Goal: Task Accomplishment & Management: Use online tool/utility

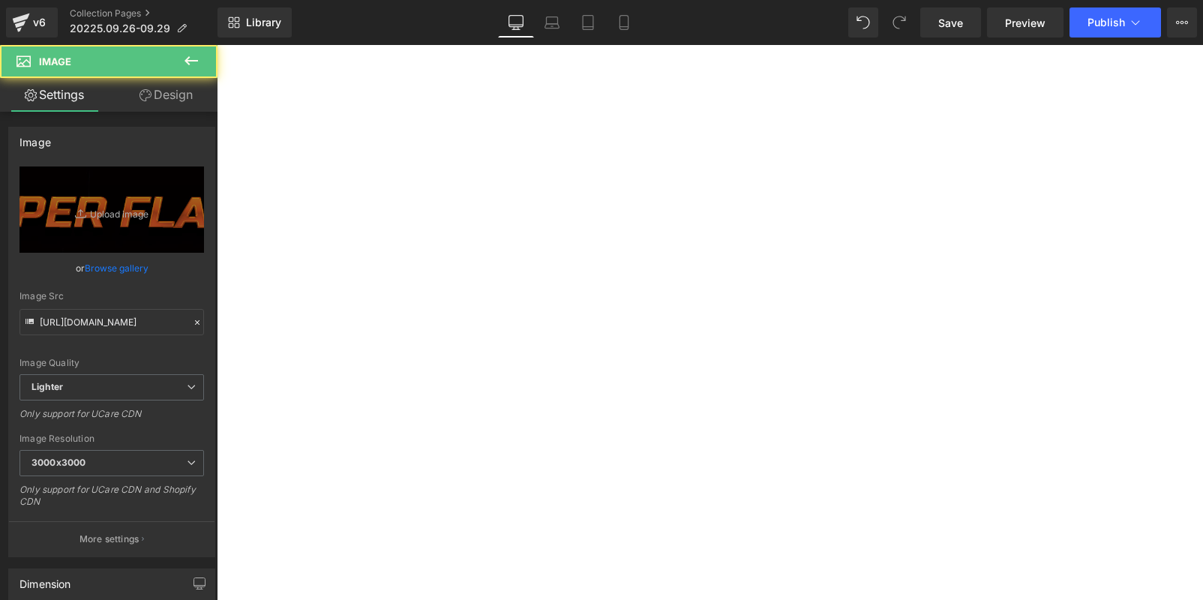
click at [79, 218] on icon at bounding box center [82, 213] width 15 height 15
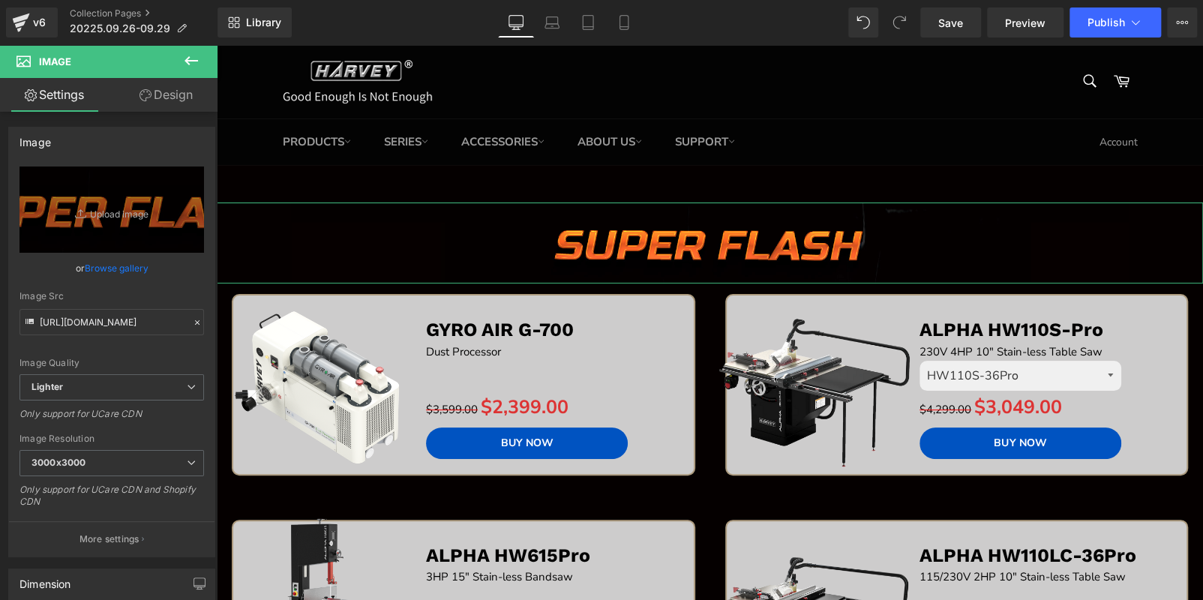
type input "C:\fakepath\BANNER (2).jpg"
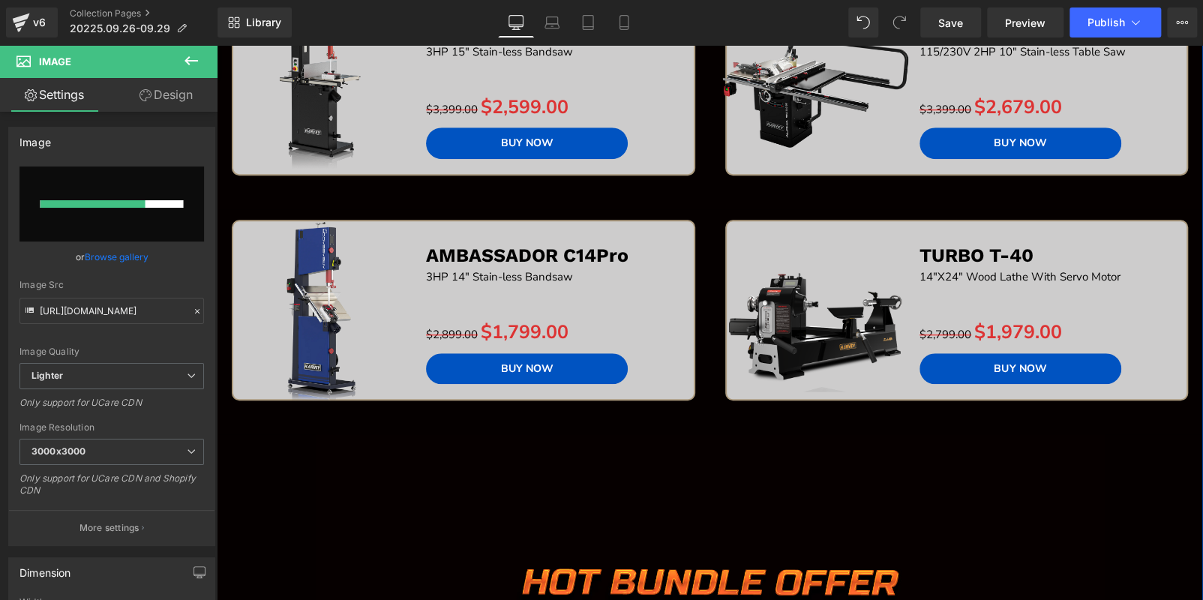
scroll to position [224, 0]
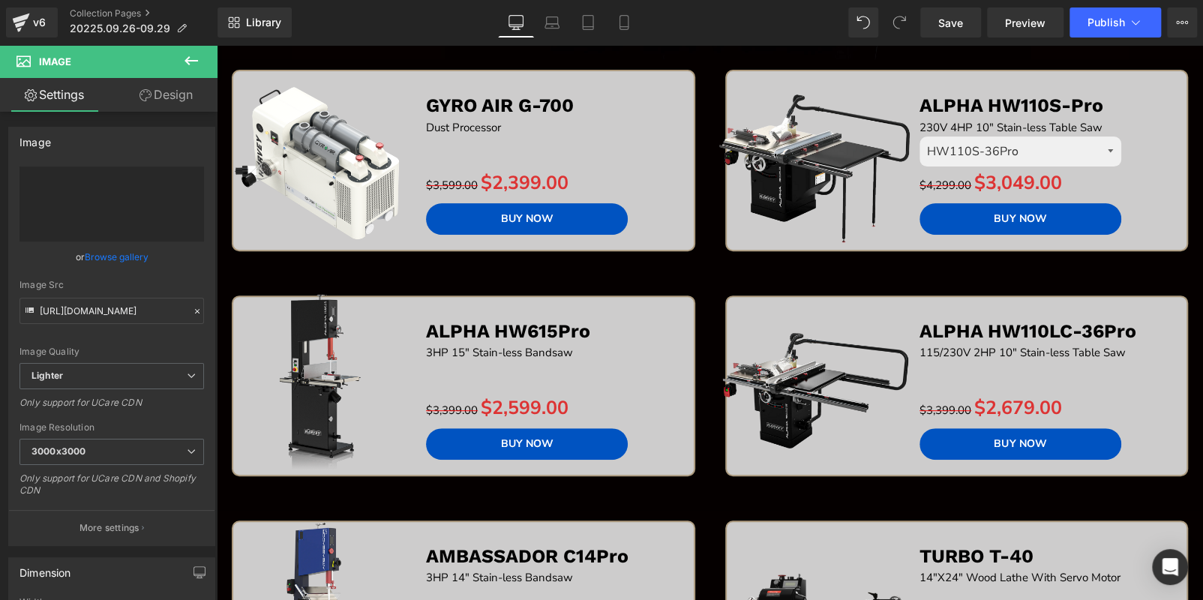
type input "[URL][DOMAIN_NAME]"
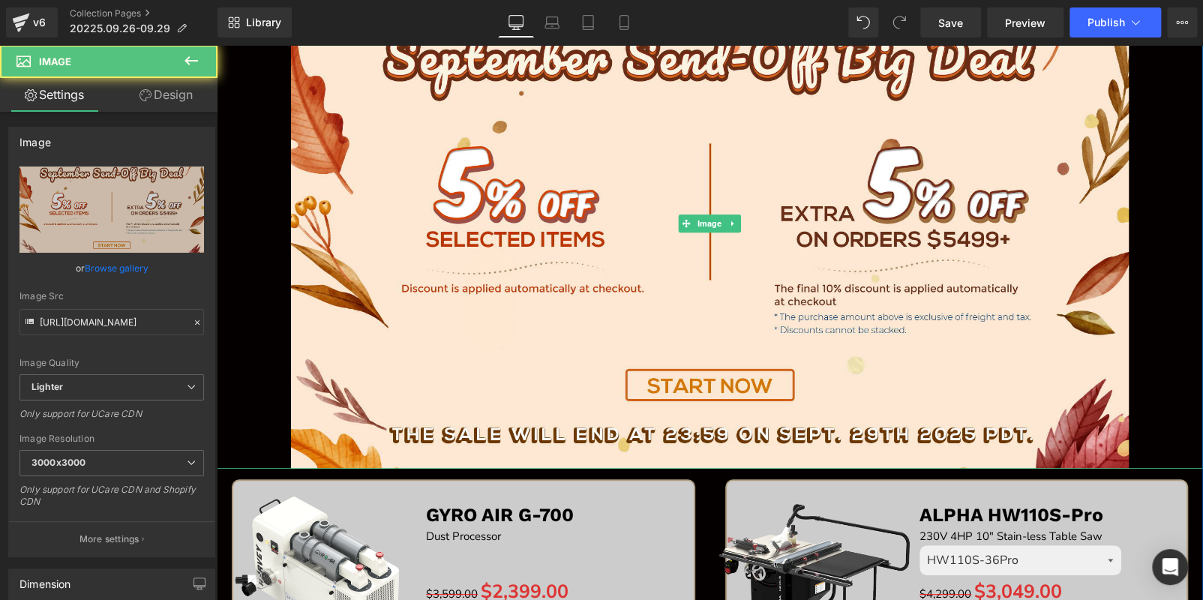
click at [255, 142] on div at bounding box center [710, 223] width 986 height 490
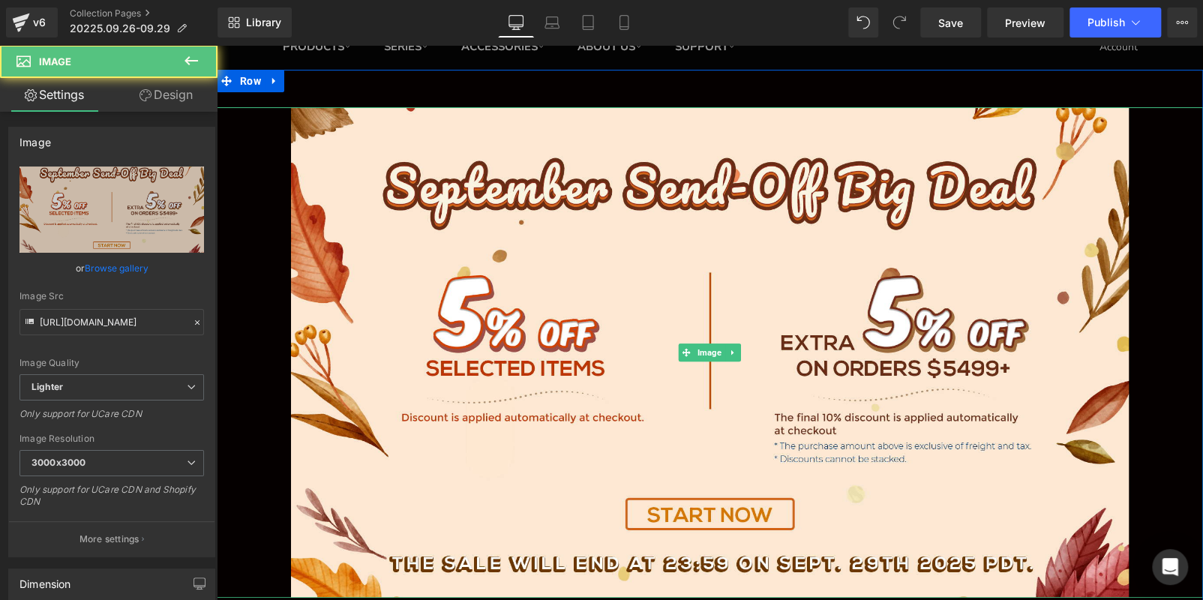
scroll to position [0, 0]
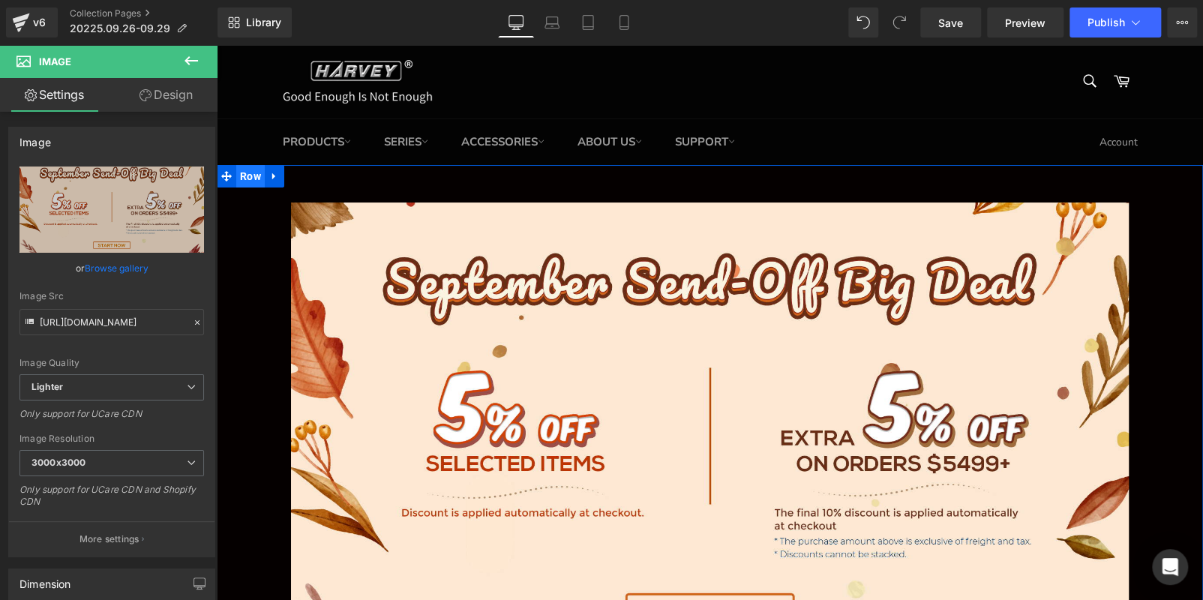
click at [252, 181] on span "Row" at bounding box center [250, 176] width 28 height 22
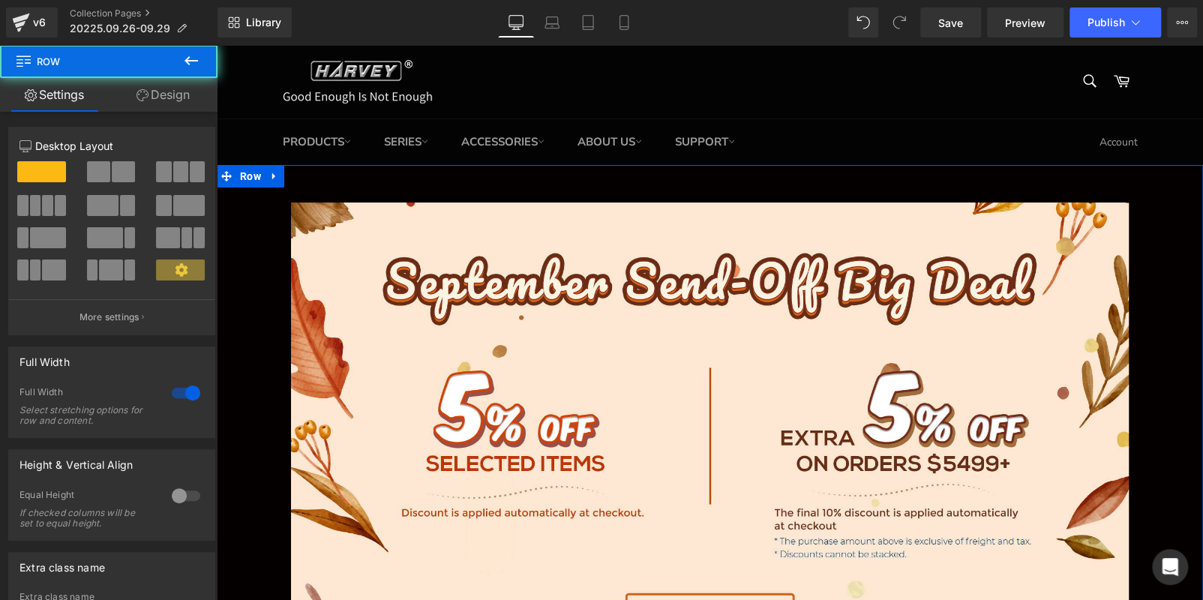
click at [167, 91] on link "Design" at bounding box center [163, 95] width 109 height 34
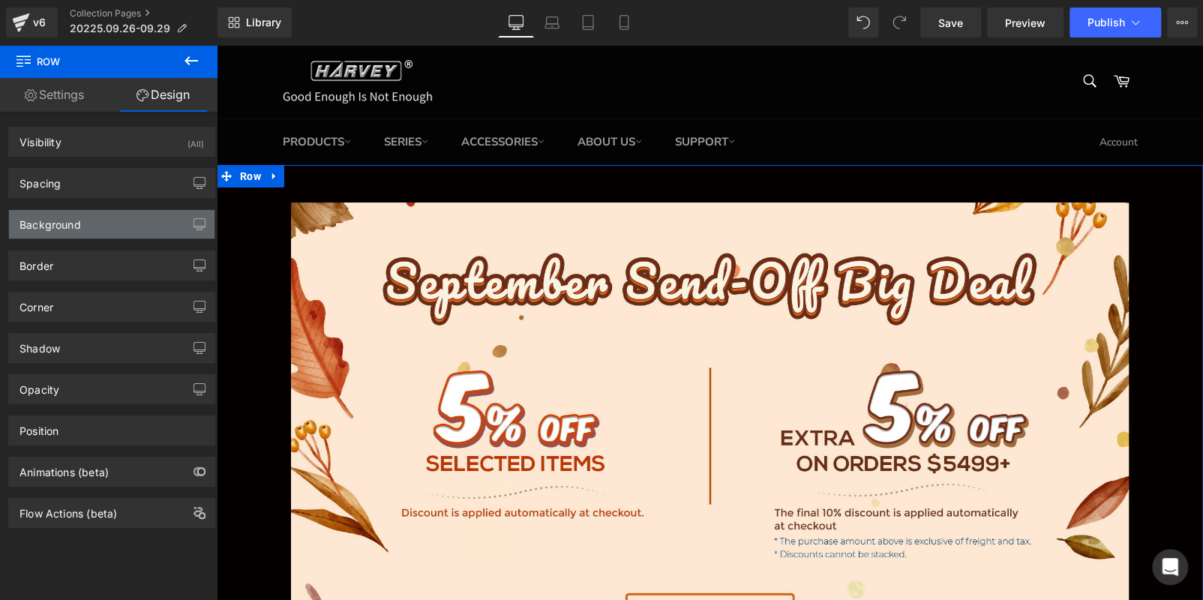
click at [109, 228] on div "Background" at bounding box center [111, 224] width 205 height 28
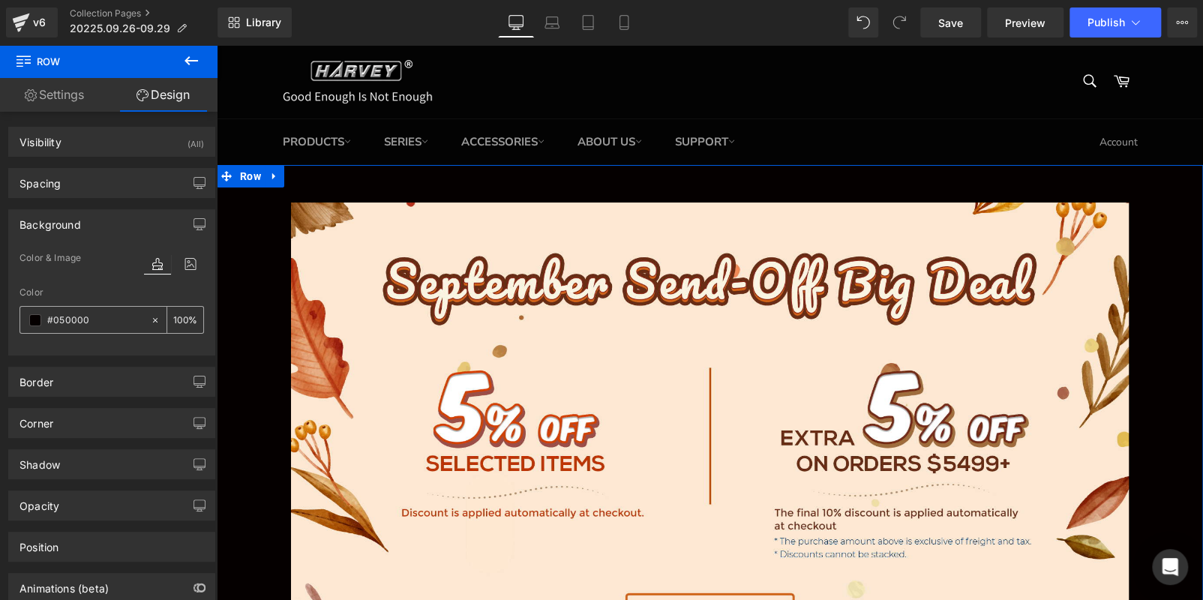
click at [100, 325] on input "#050000" at bounding box center [95, 320] width 96 height 16
paste input "FCE7D2"
type input "#FCE7D2"
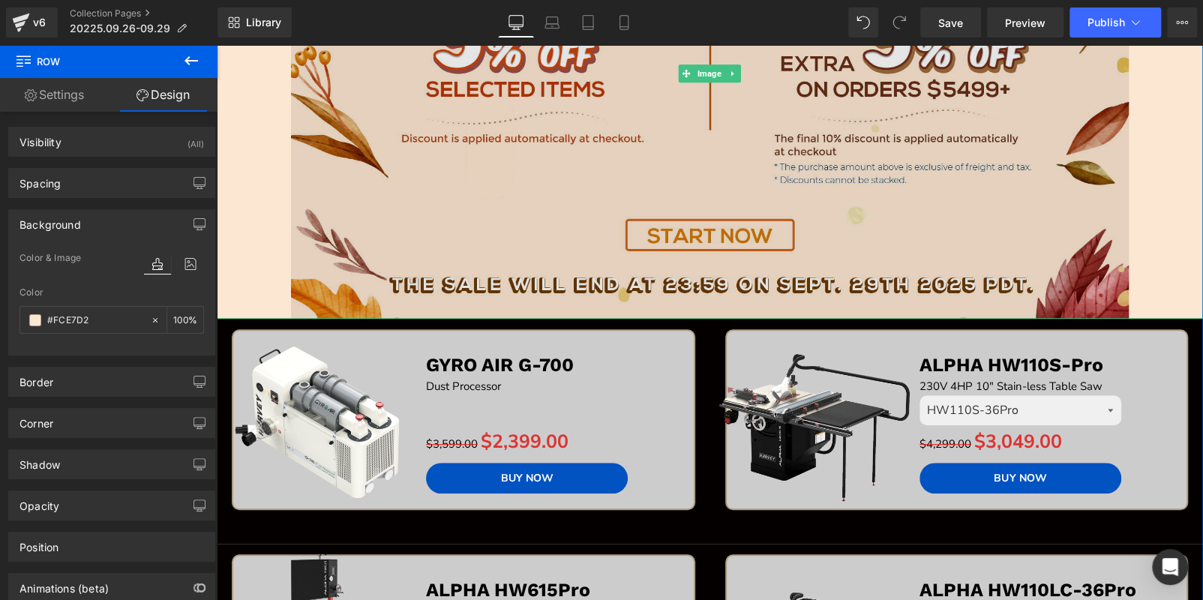
scroll to position [375, 0]
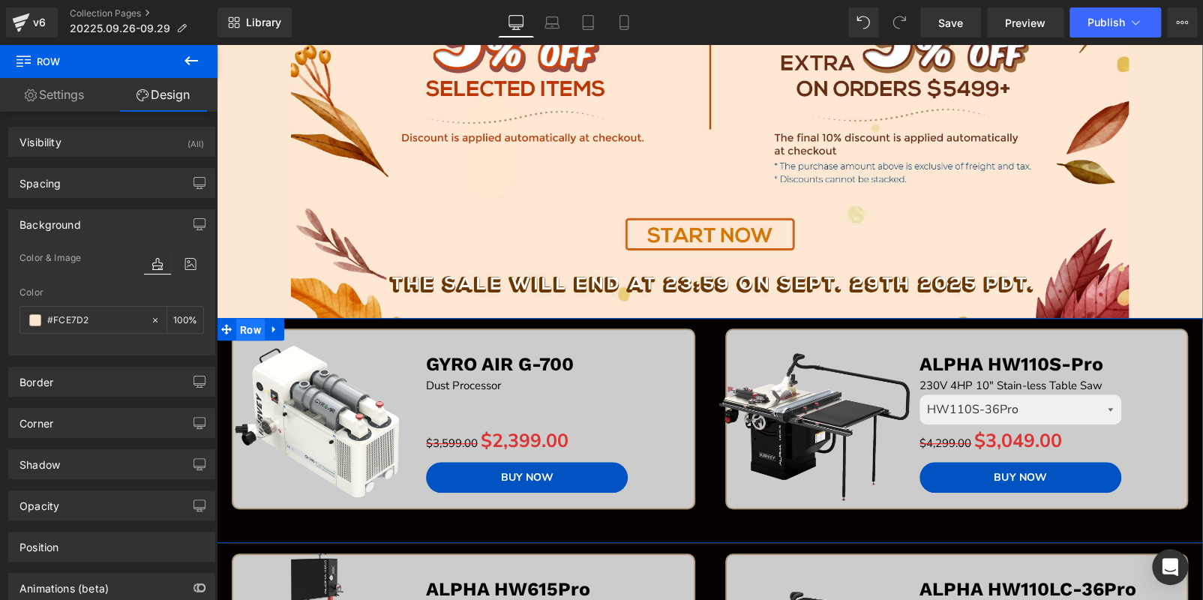
click at [249, 328] on span "Row" at bounding box center [250, 330] width 28 height 22
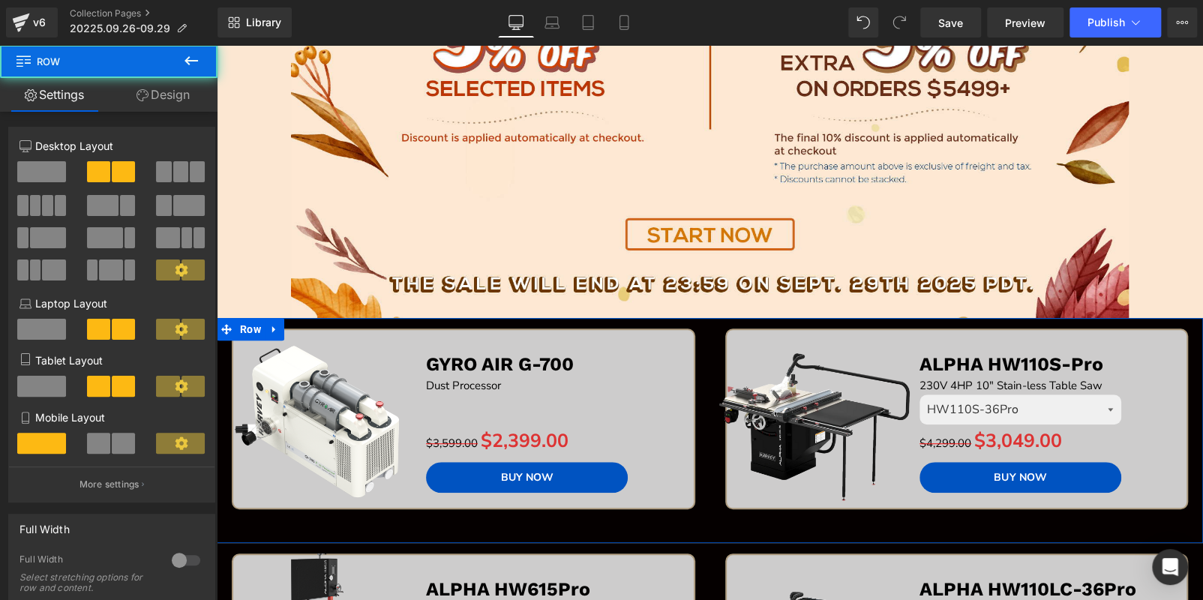
click at [154, 95] on link "Design" at bounding box center [163, 95] width 109 height 34
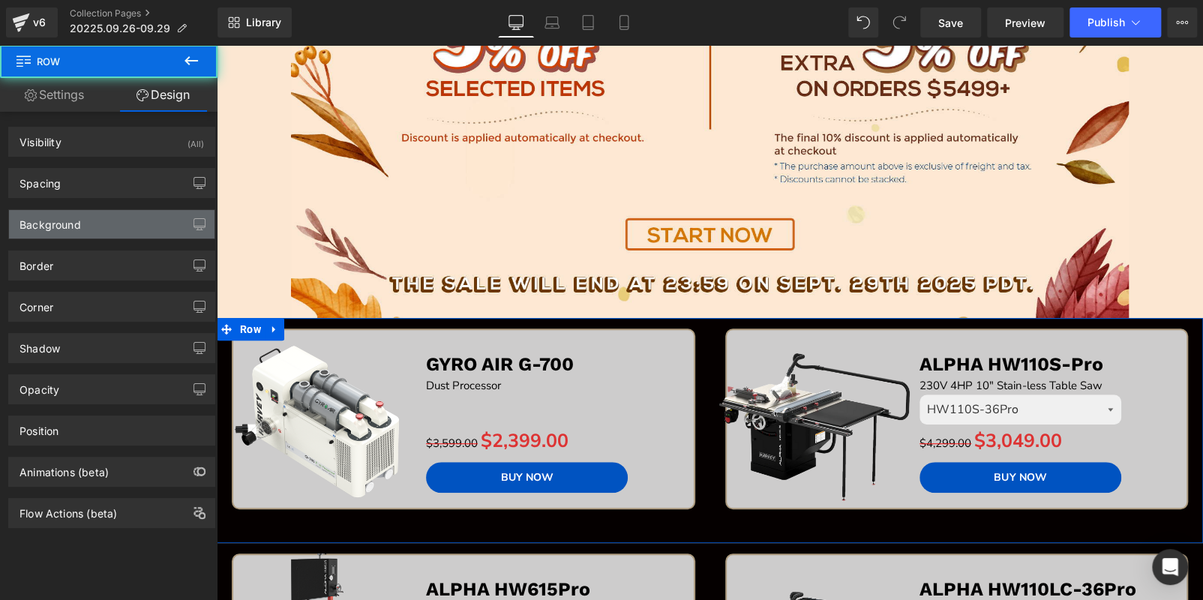
click at [91, 223] on div "Background" at bounding box center [111, 224] width 205 height 28
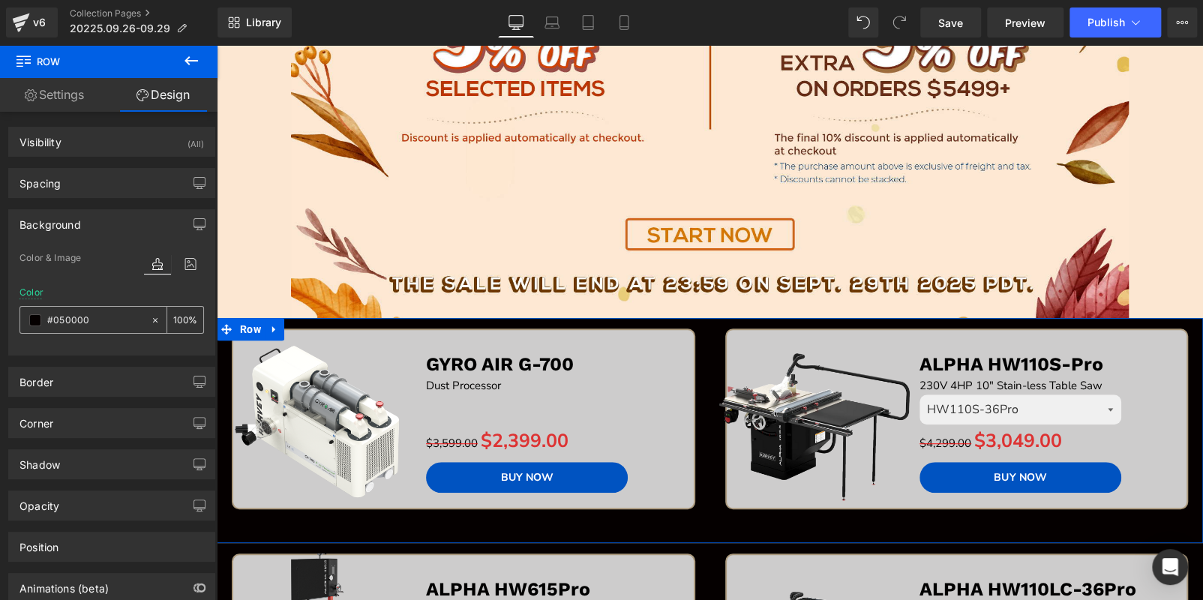
click at [94, 322] on input "#050000" at bounding box center [95, 320] width 96 height 16
paste input "FCE7D2"
type input "#FCE7D2"
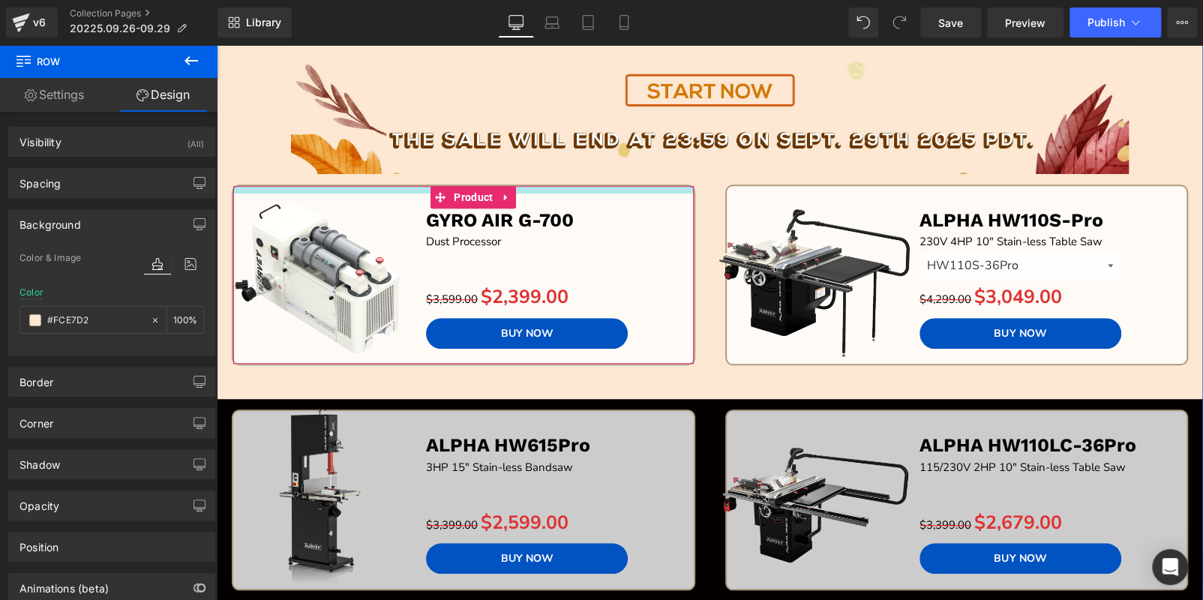
scroll to position [599, 0]
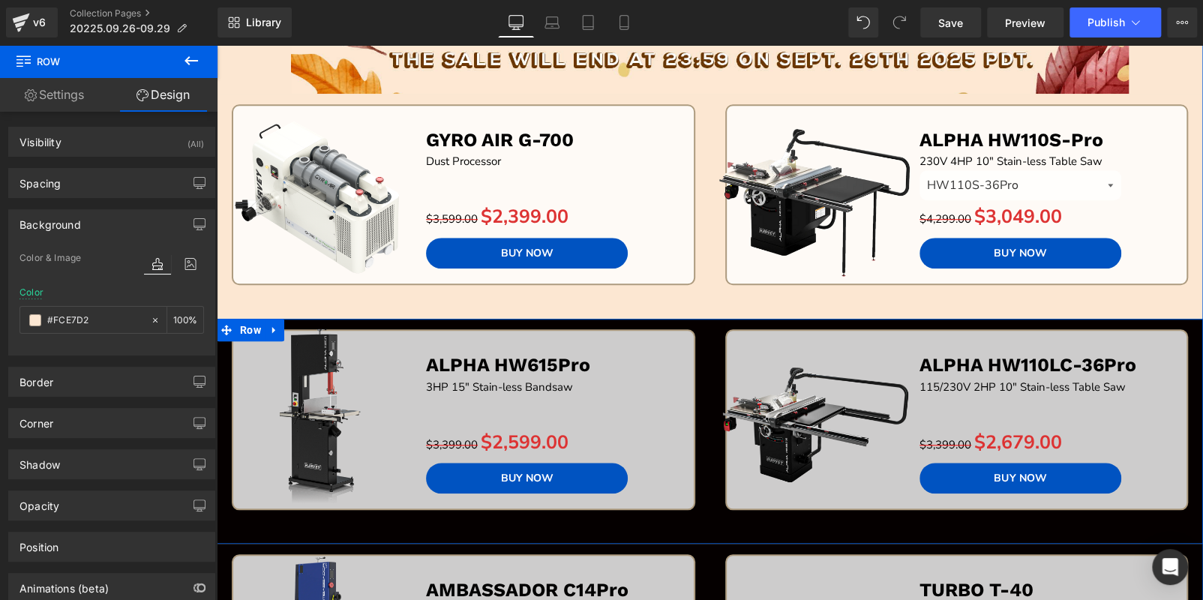
click at [330, 521] on div "Sale Off (P) Image ALPHA HW615Pro Text Block 3HP 15" Stain-less Bandsaw Text Bl…" at bounding box center [463, 436] width 493 height 214
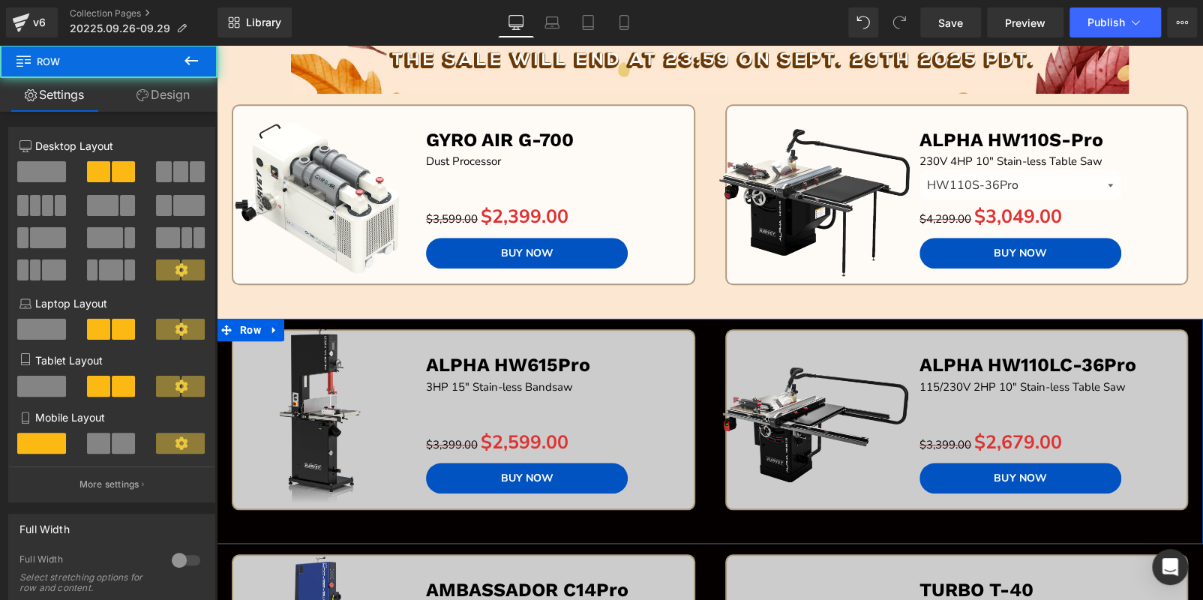
click at [153, 93] on link "Design" at bounding box center [163, 95] width 109 height 34
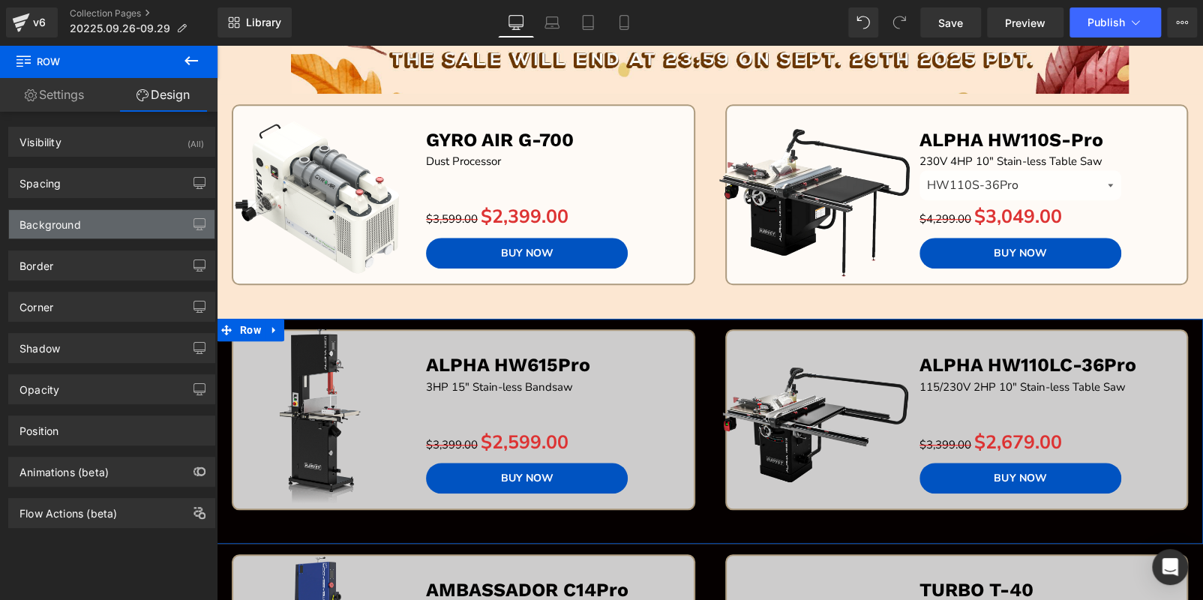
click at [109, 235] on div "Background" at bounding box center [111, 224] width 205 height 28
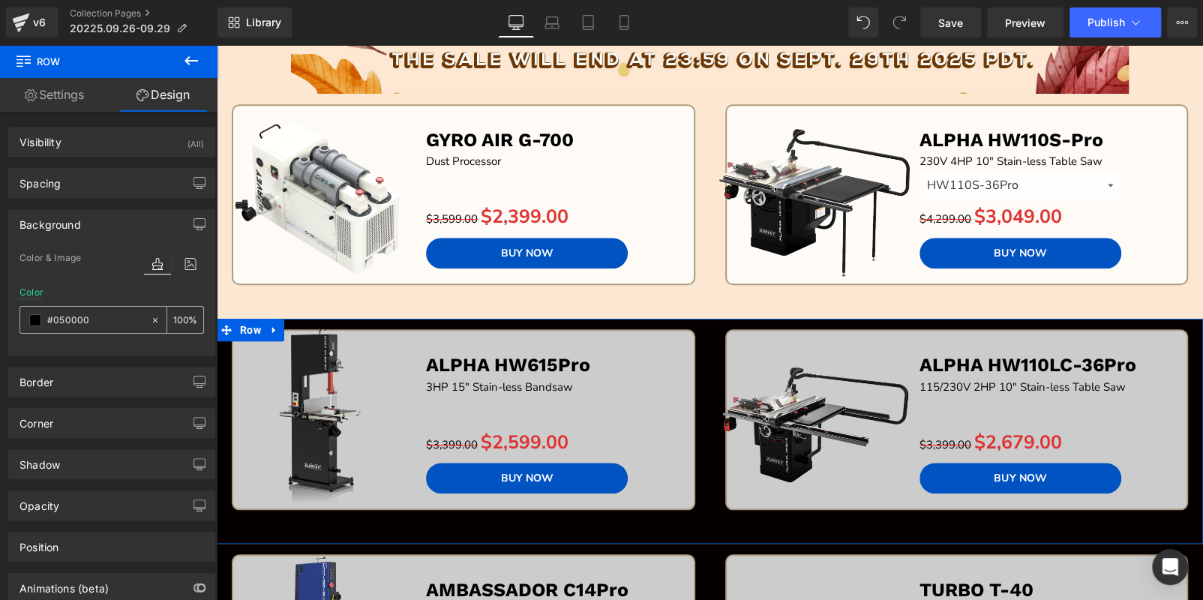
click at [102, 316] on input "#050000" at bounding box center [95, 320] width 96 height 16
paste input "FCE7D2"
type input "#FCE7D2"
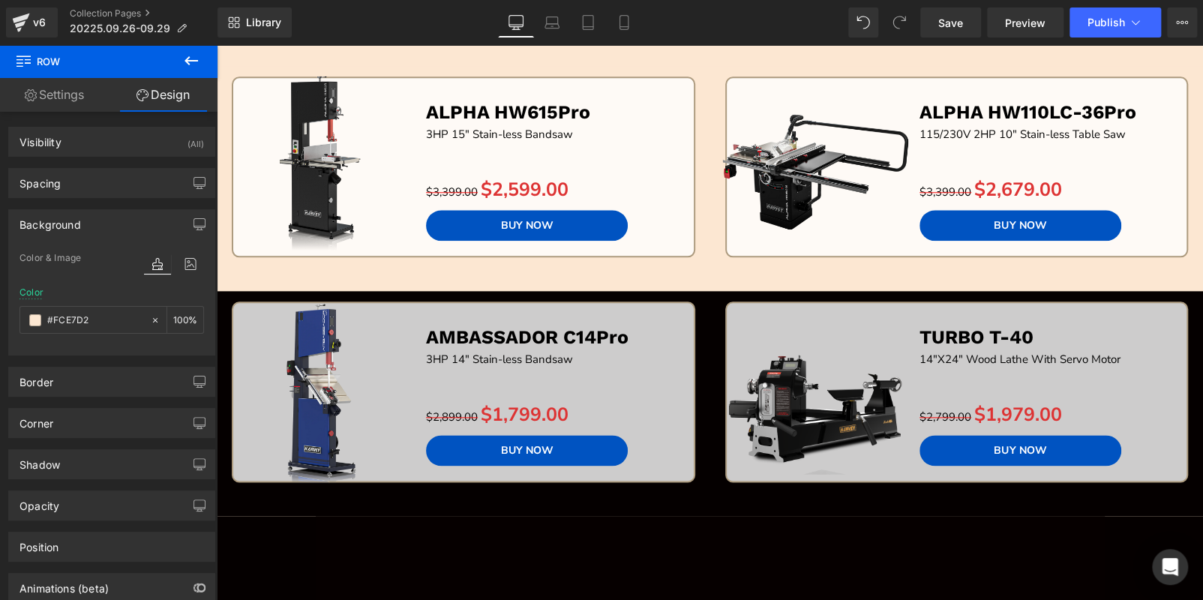
scroll to position [900, 0]
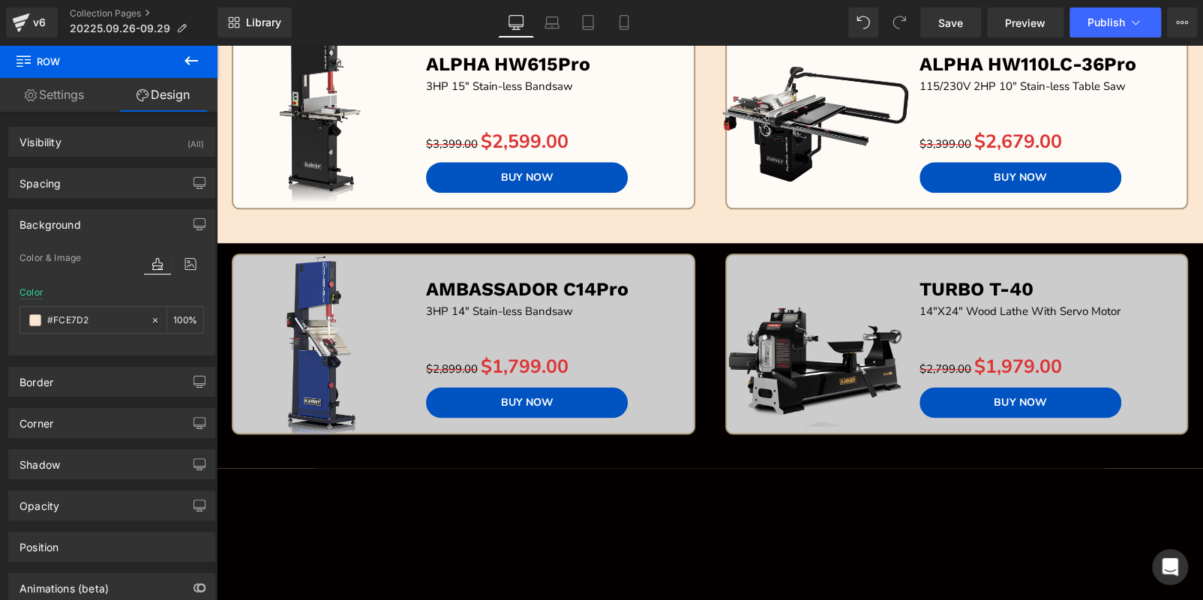
click at [594, 469] on img at bounding box center [710, 556] width 789 height 176
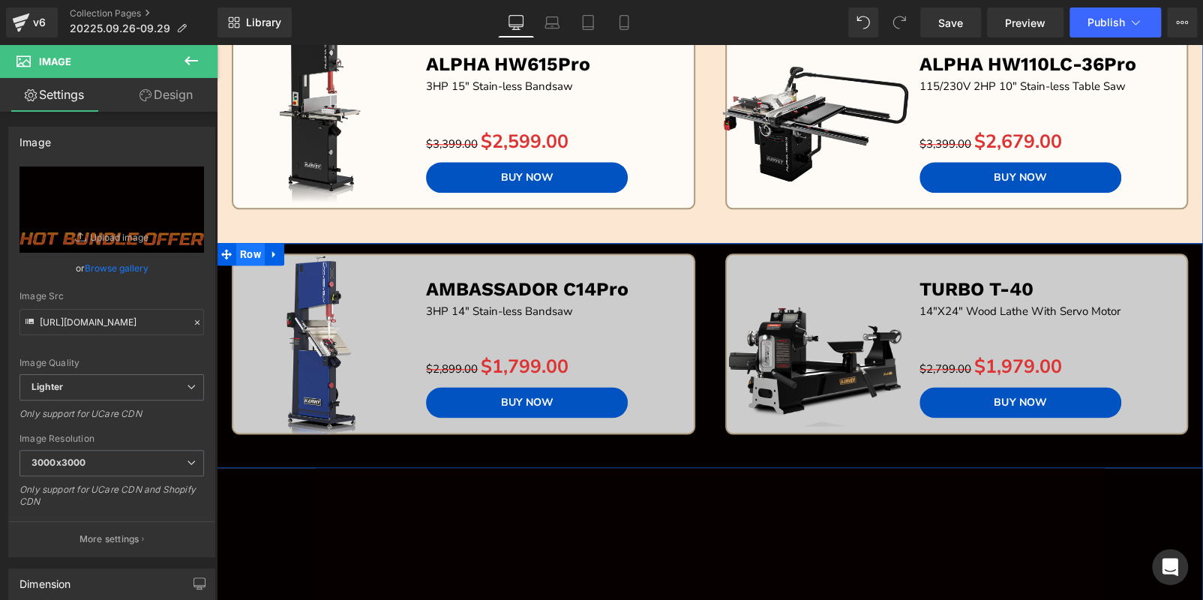
click at [249, 250] on span "Row" at bounding box center [250, 254] width 28 height 22
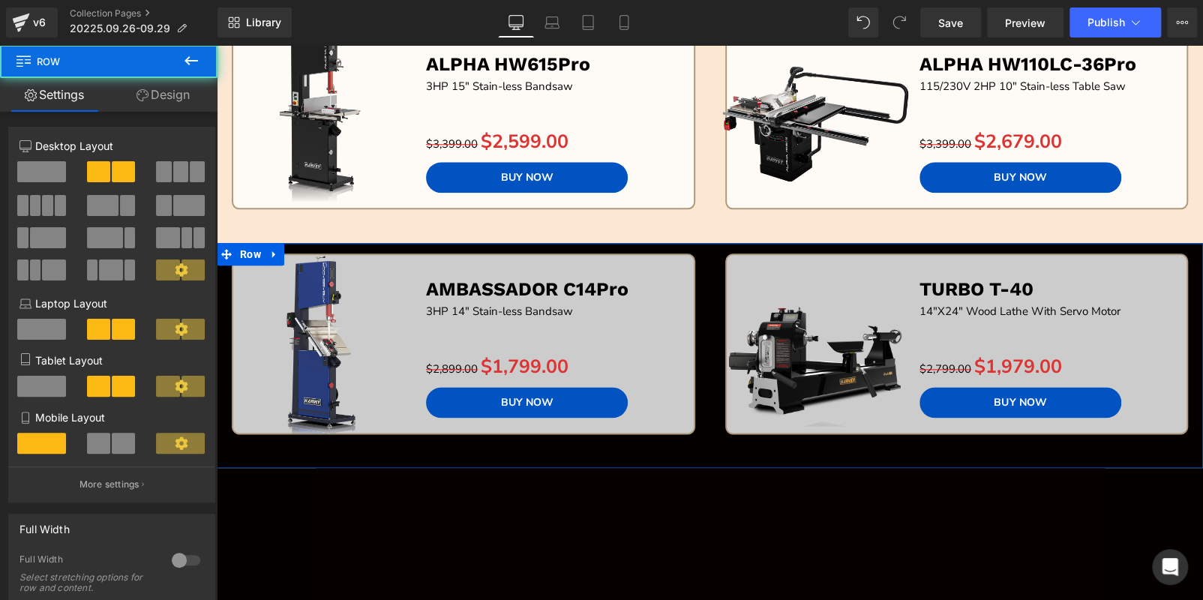
click at [168, 104] on link "Design" at bounding box center [163, 95] width 109 height 34
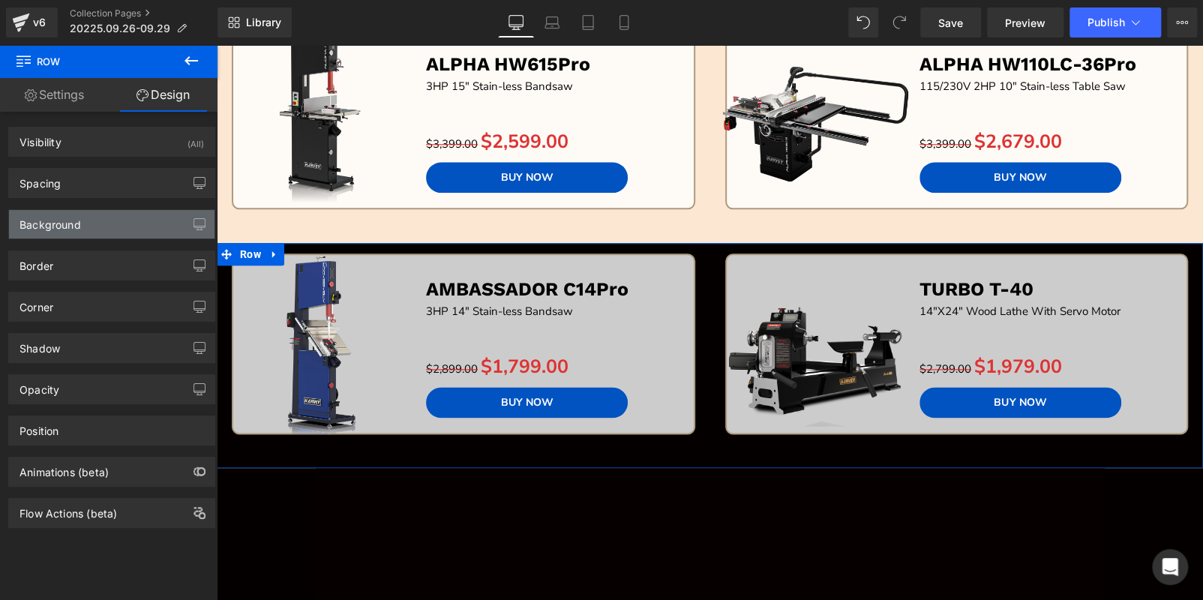
click at [59, 226] on div "Background" at bounding box center [49, 220] width 61 height 21
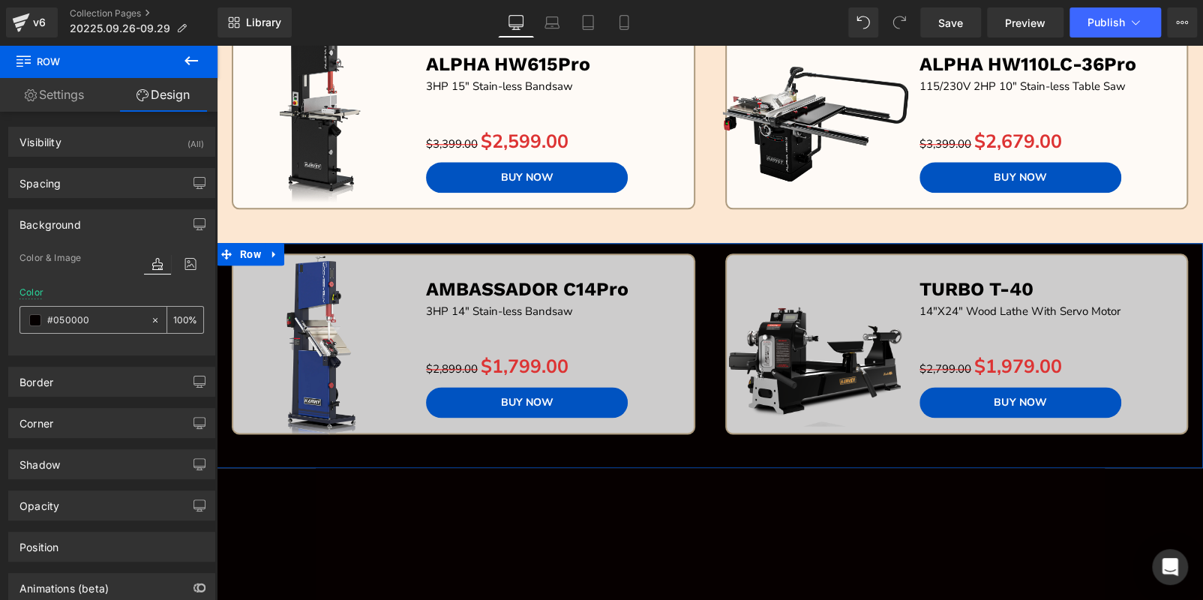
click at [85, 318] on input "#050000" at bounding box center [95, 320] width 96 height 16
paste input "FCE7D2"
type input "#FCE7D2"
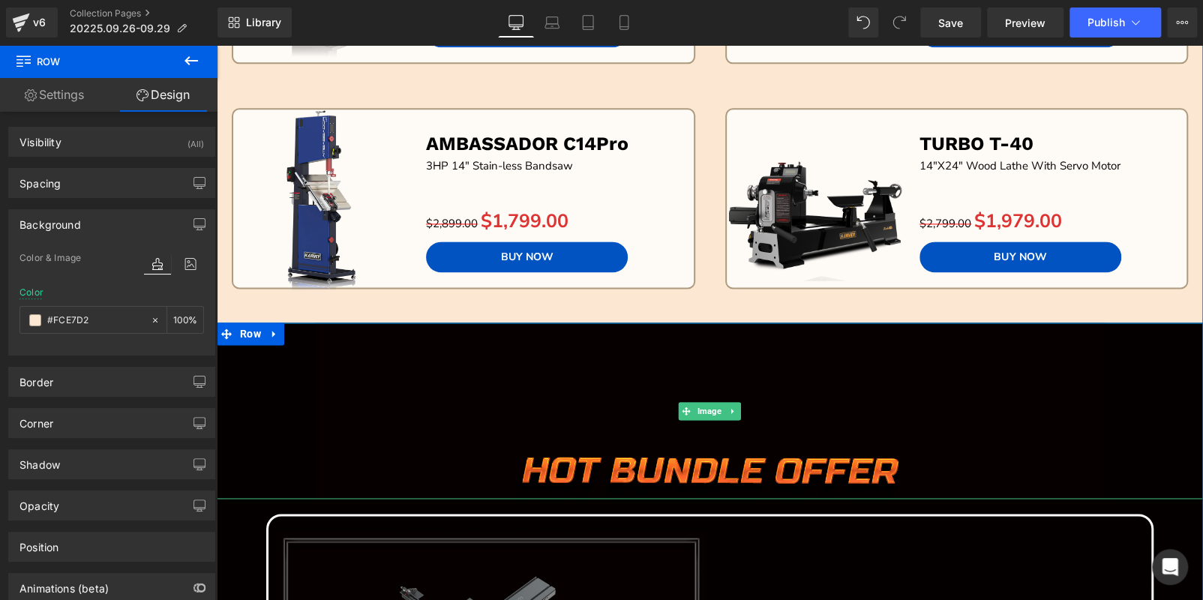
scroll to position [1049, 0]
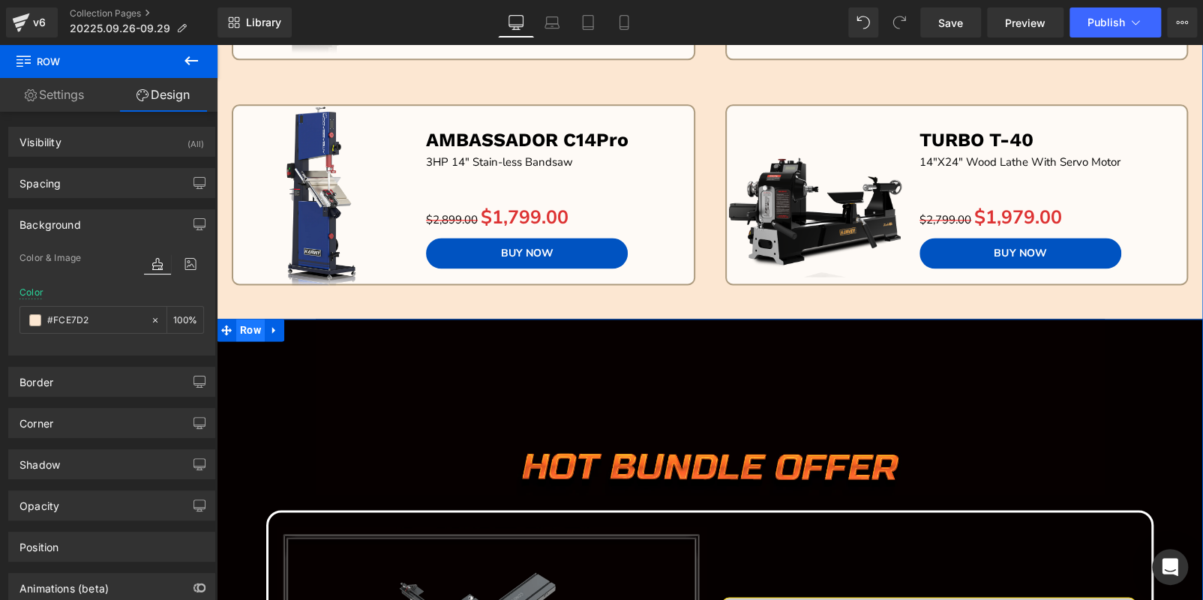
click at [251, 331] on span "Row" at bounding box center [250, 330] width 28 height 22
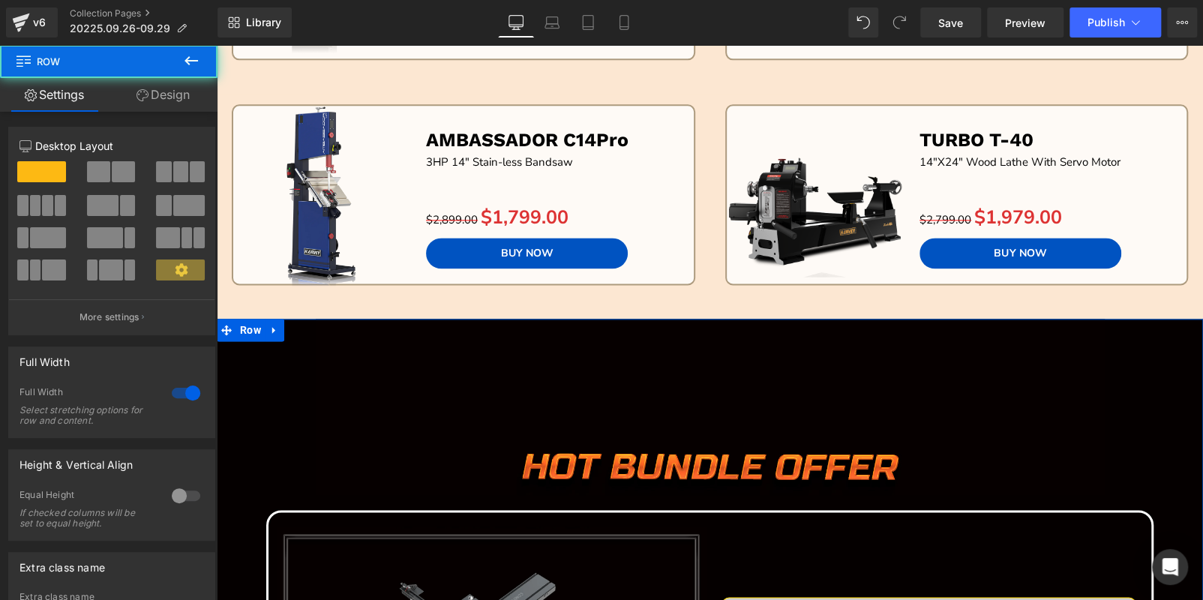
click at [171, 99] on link "Design" at bounding box center [163, 95] width 109 height 34
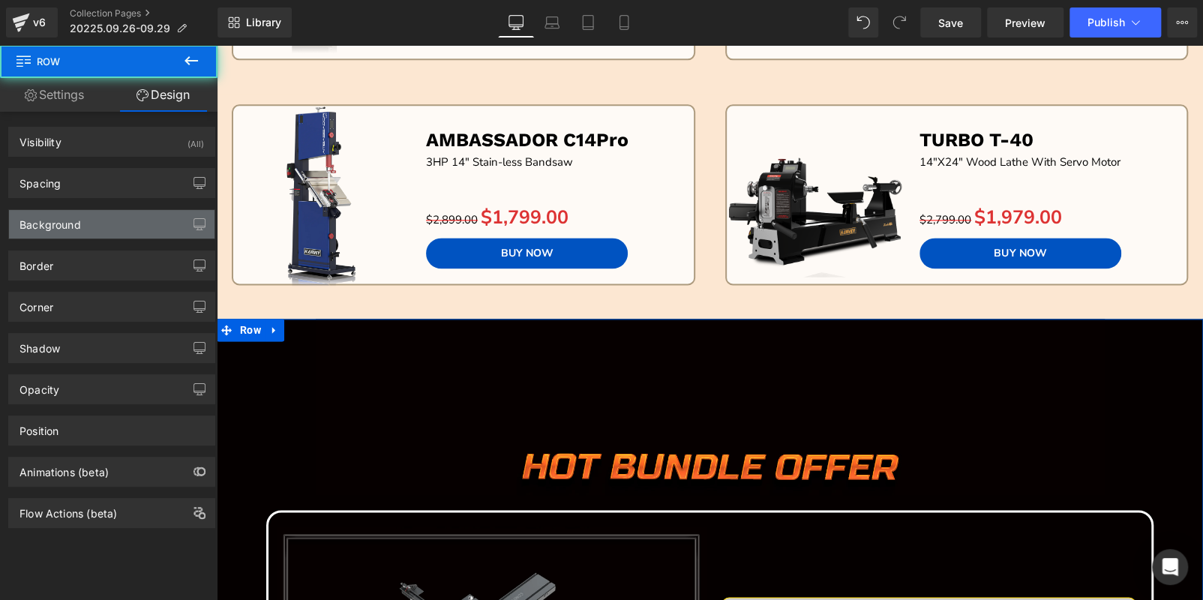
type input "#050000"
type input "100"
click at [91, 226] on div "Background" at bounding box center [111, 224] width 205 height 28
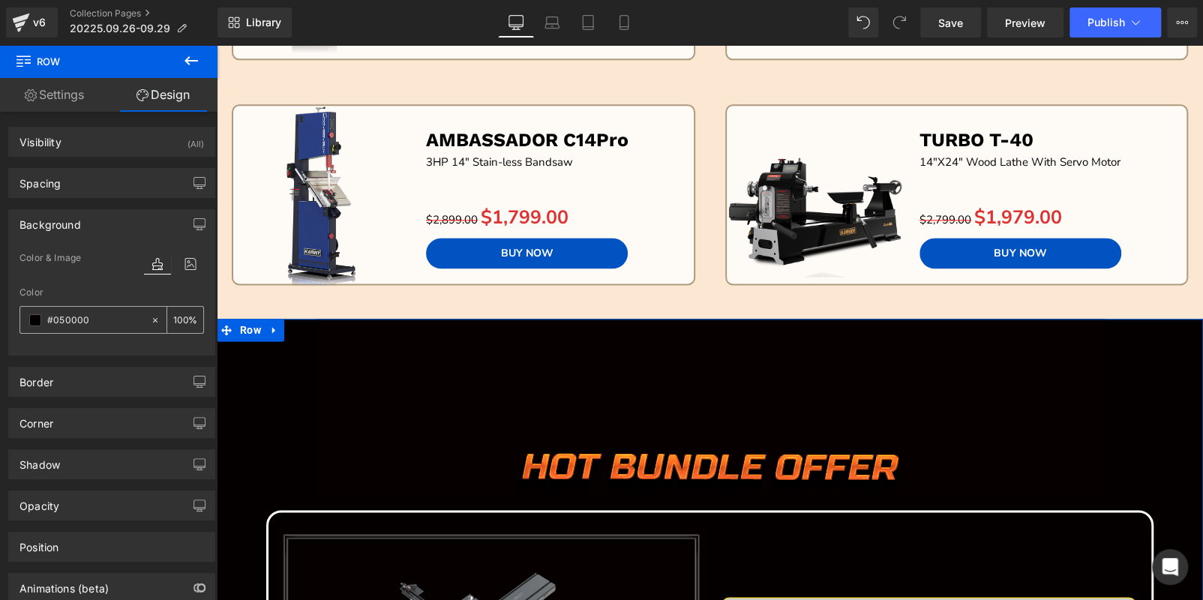
click at [98, 326] on input "#050000" at bounding box center [95, 320] width 96 height 16
paste input "FCE7D2"
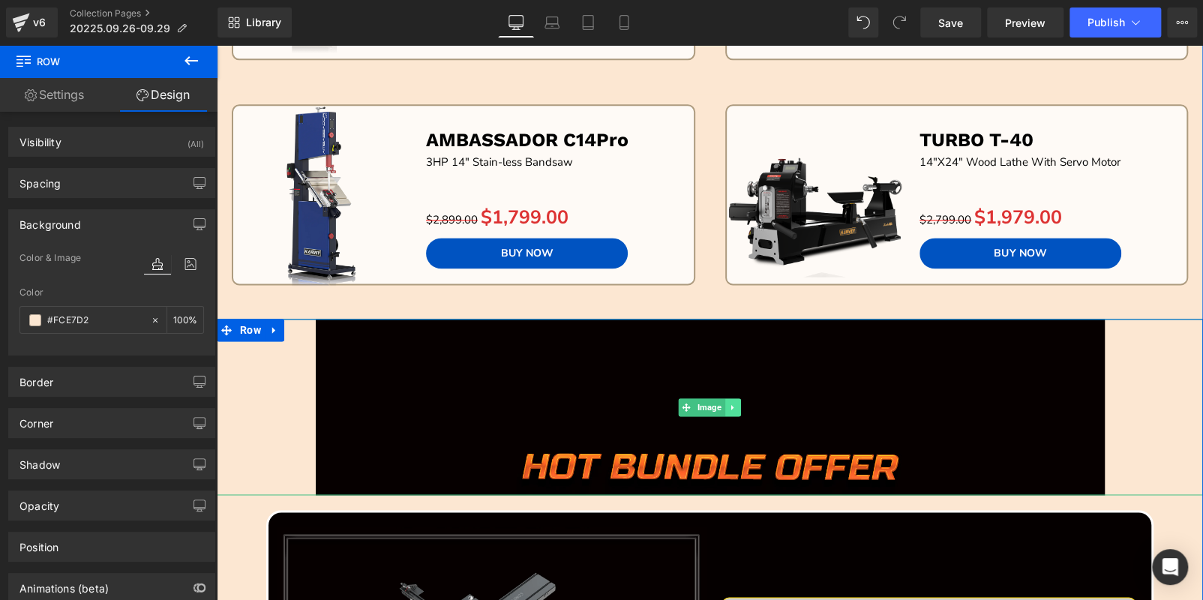
type input "#fce7d2"
click at [732, 406] on icon at bounding box center [733, 407] width 8 height 9
click at [736, 406] on icon at bounding box center [740, 407] width 8 height 8
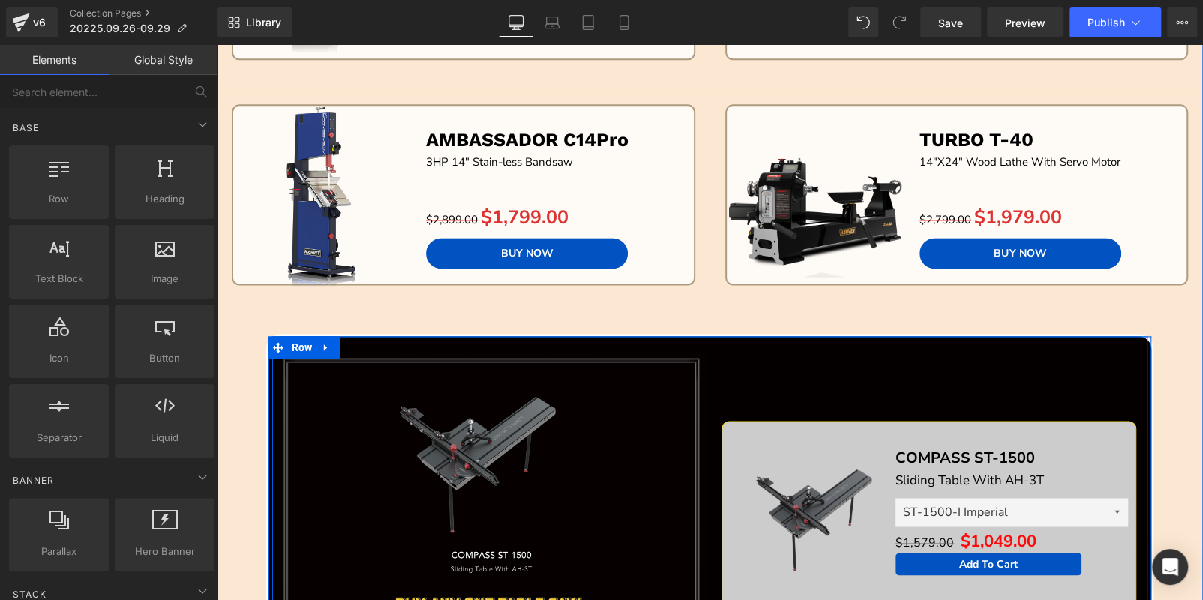
click at [713, 430] on div "Sale Off (P) Image COMPASS ST-1500 Text Block Sliding Table With AH-3T Text Blo…" at bounding box center [929, 514] width 438 height 328
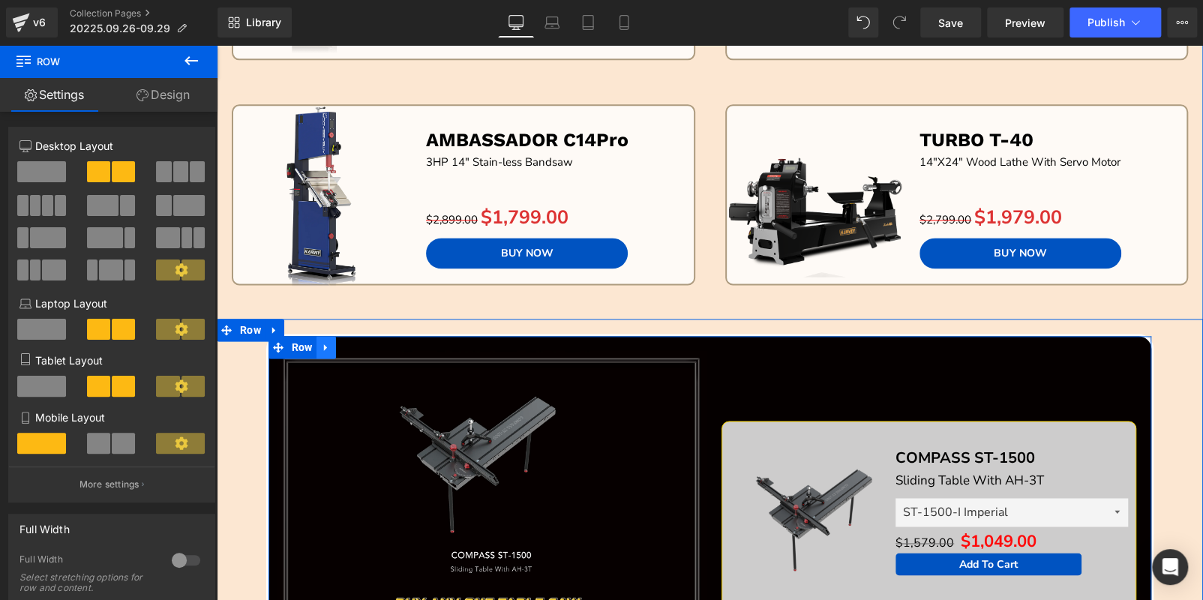
click at [324, 342] on icon at bounding box center [326, 347] width 10 height 11
click at [363, 344] on icon at bounding box center [365, 347] width 10 height 11
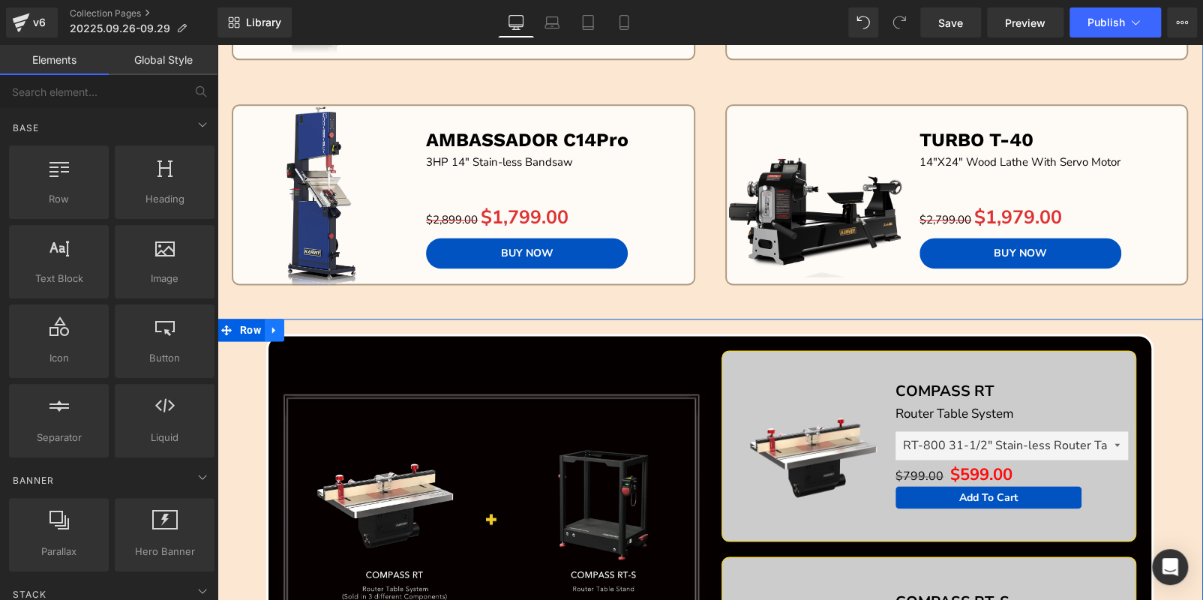
click at [272, 327] on icon at bounding box center [273, 330] width 3 height 7
click at [328, 346] on link at bounding box center [325, 347] width 19 height 22
click at [363, 343] on icon at bounding box center [365, 347] width 10 height 10
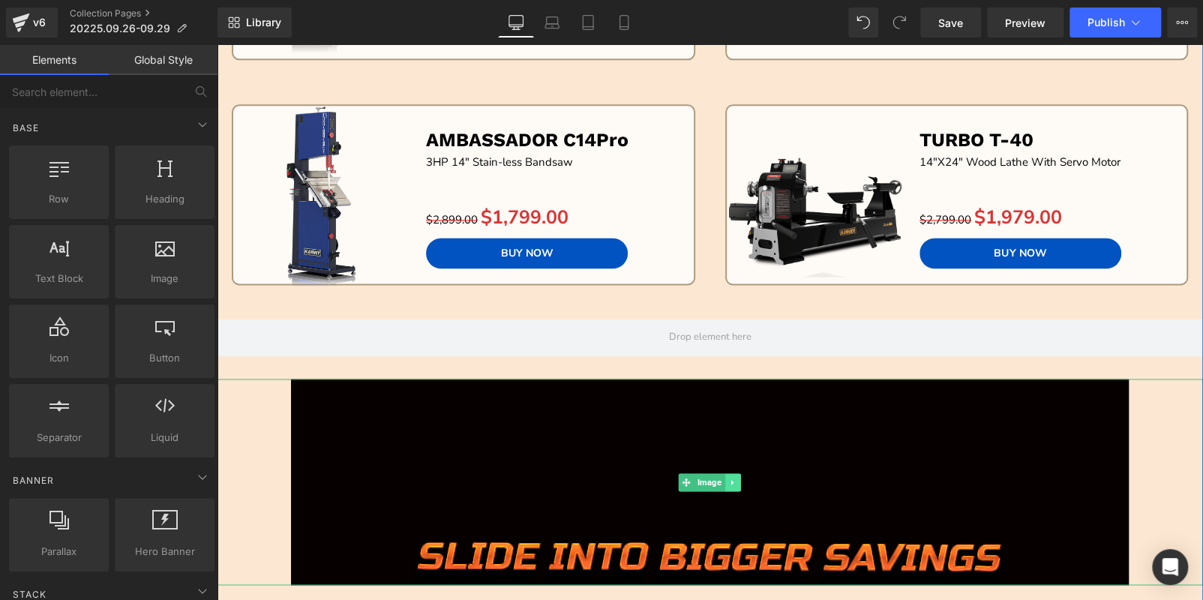
click at [729, 478] on icon at bounding box center [733, 482] width 8 height 9
click at [736, 478] on icon at bounding box center [740, 482] width 8 height 8
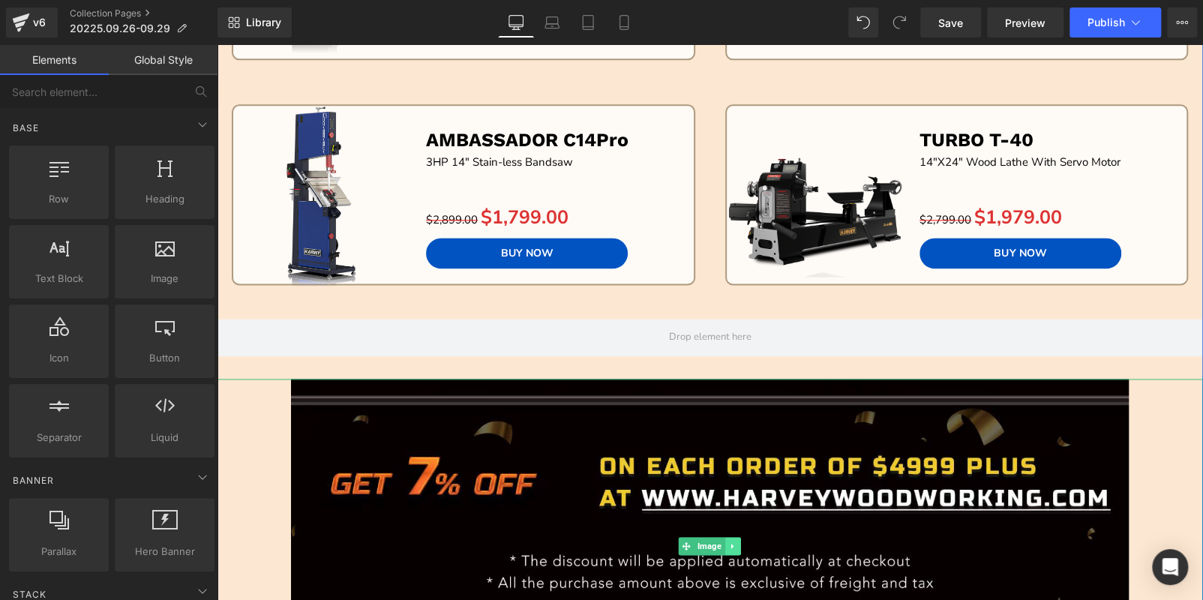
click at [727, 537] on link at bounding box center [733, 546] width 16 height 18
click at [736, 541] on icon at bounding box center [740, 545] width 8 height 8
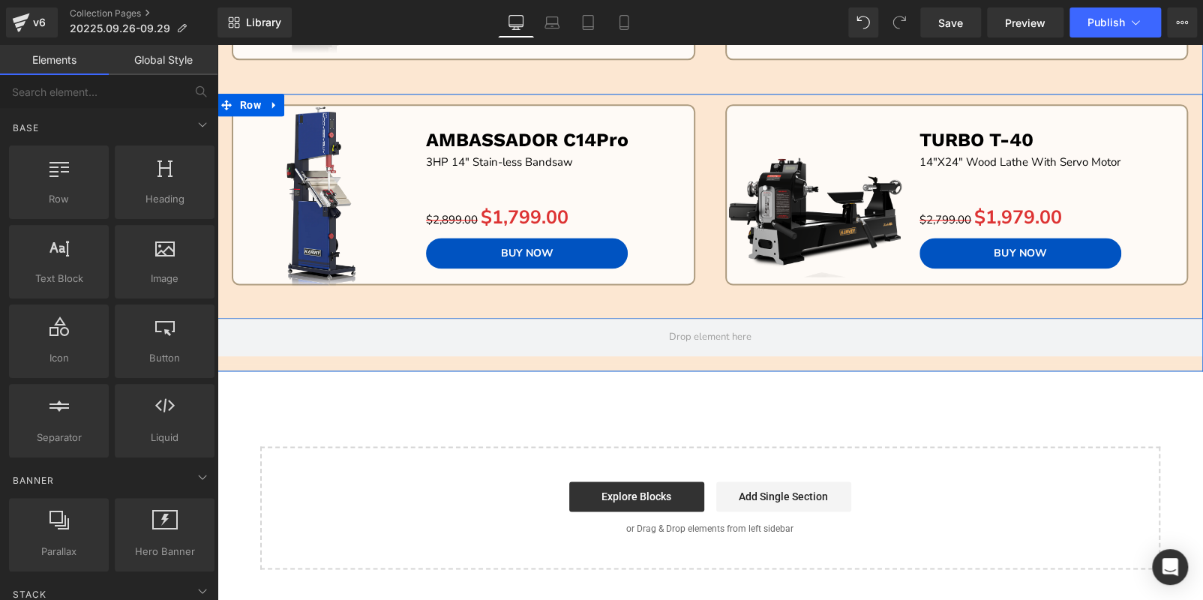
scroll to position [900, 0]
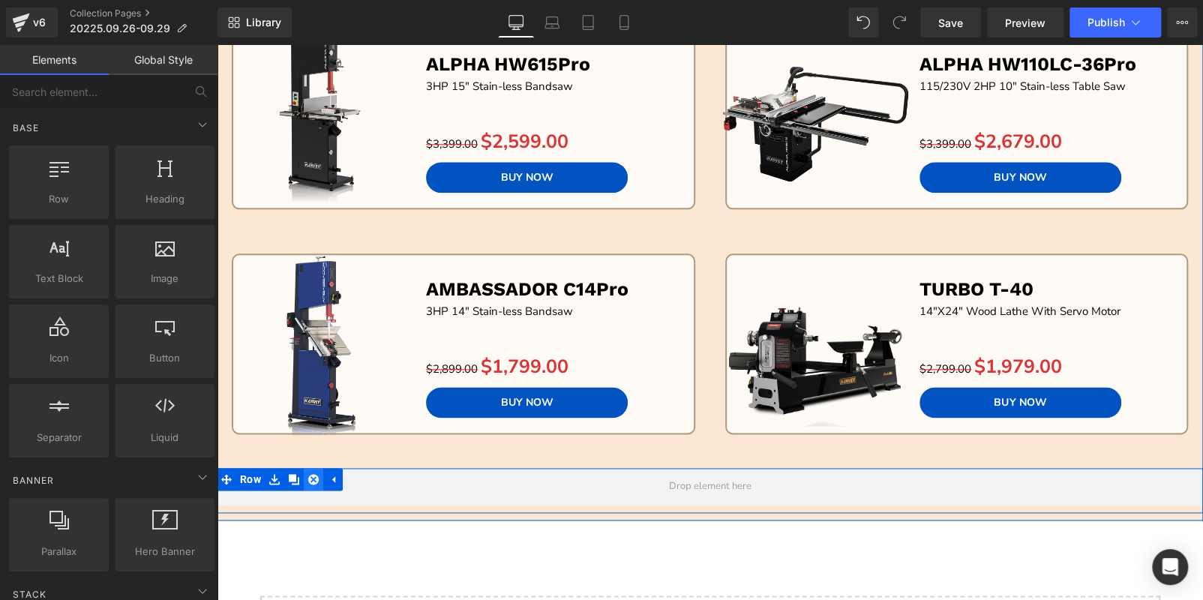
click at [312, 479] on icon at bounding box center [313, 479] width 10 height 10
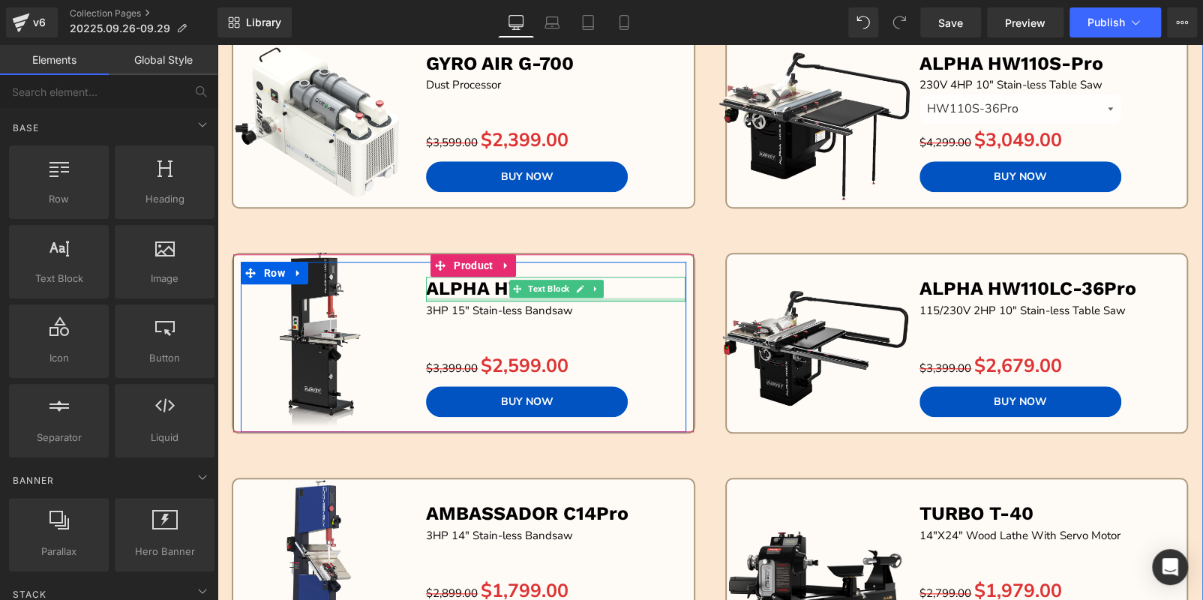
scroll to position [750, 0]
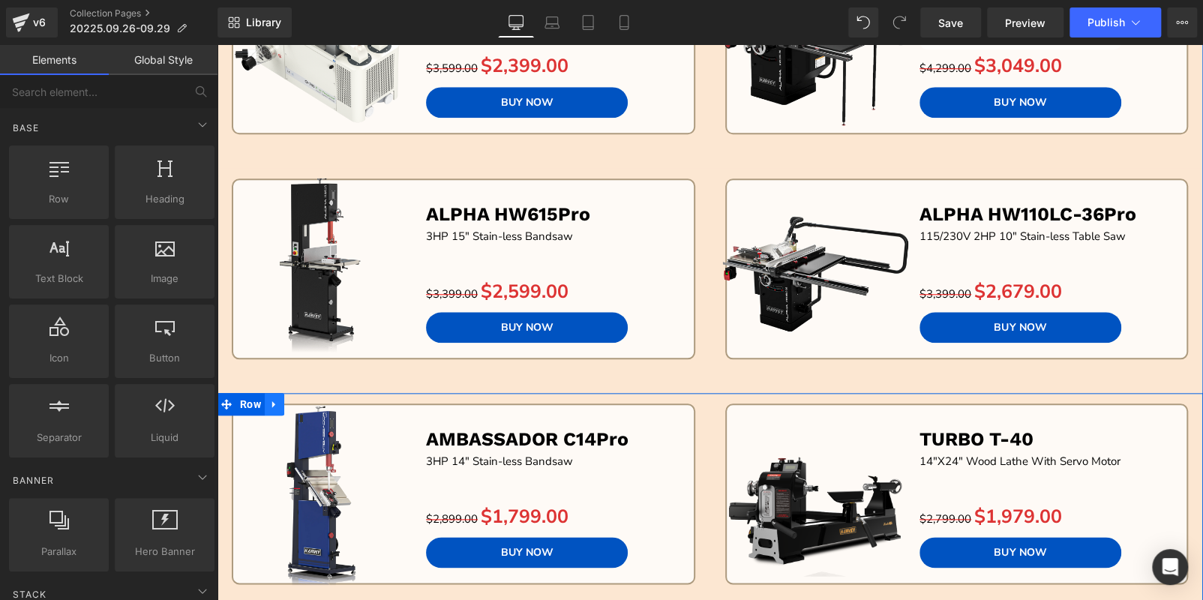
click at [272, 401] on icon at bounding box center [274, 404] width 10 height 11
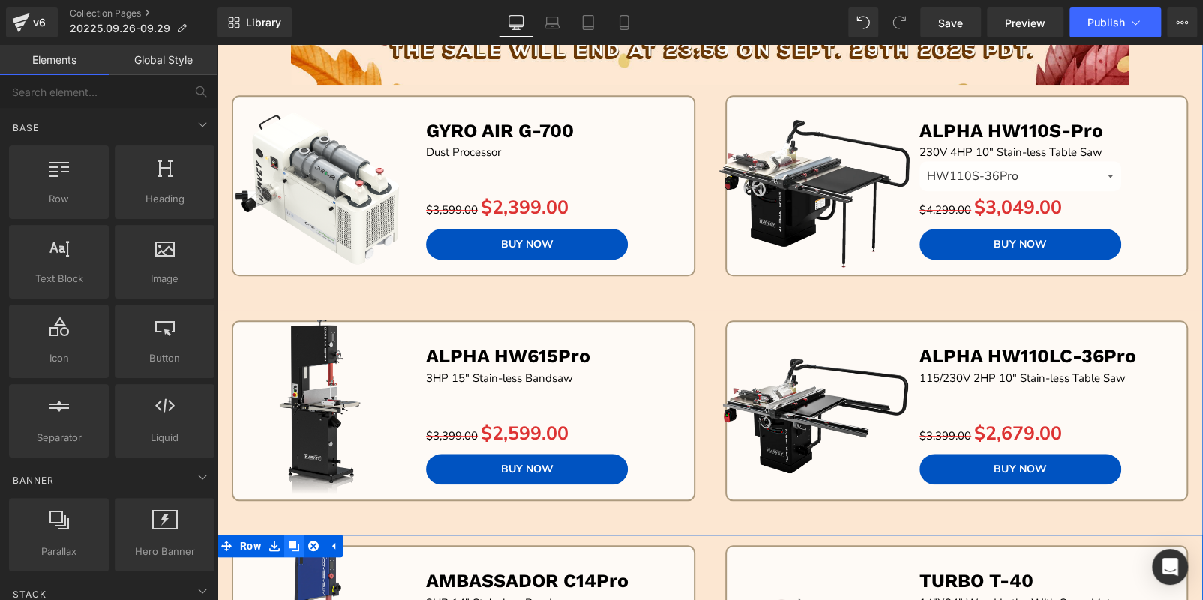
scroll to position [525, 0]
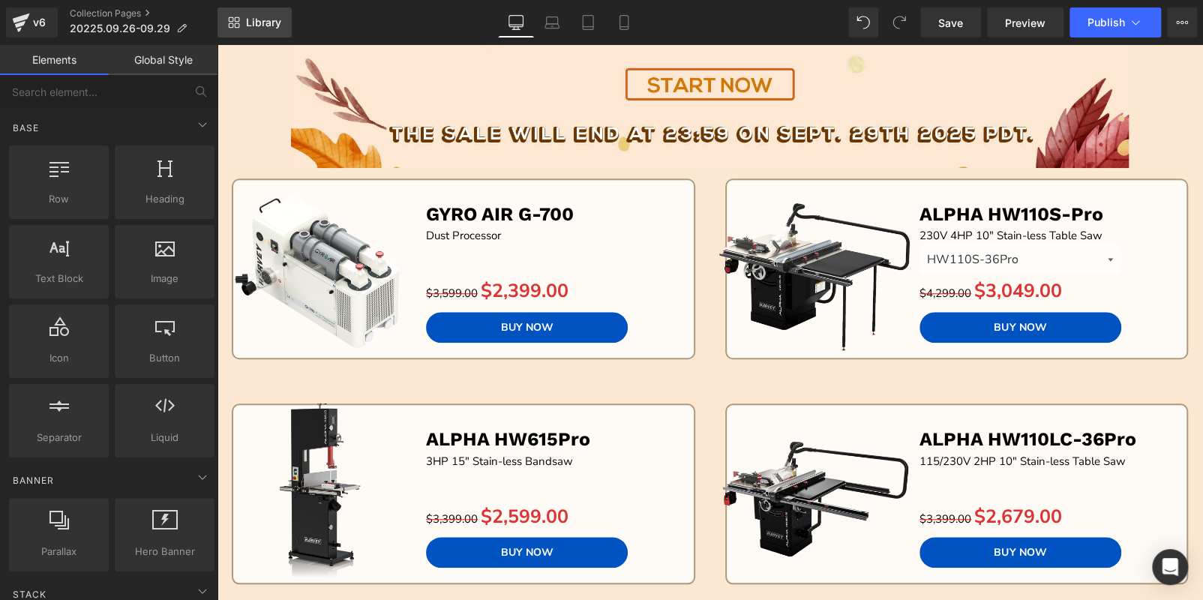
click at [248, 25] on span "Library" at bounding box center [263, 22] width 35 height 13
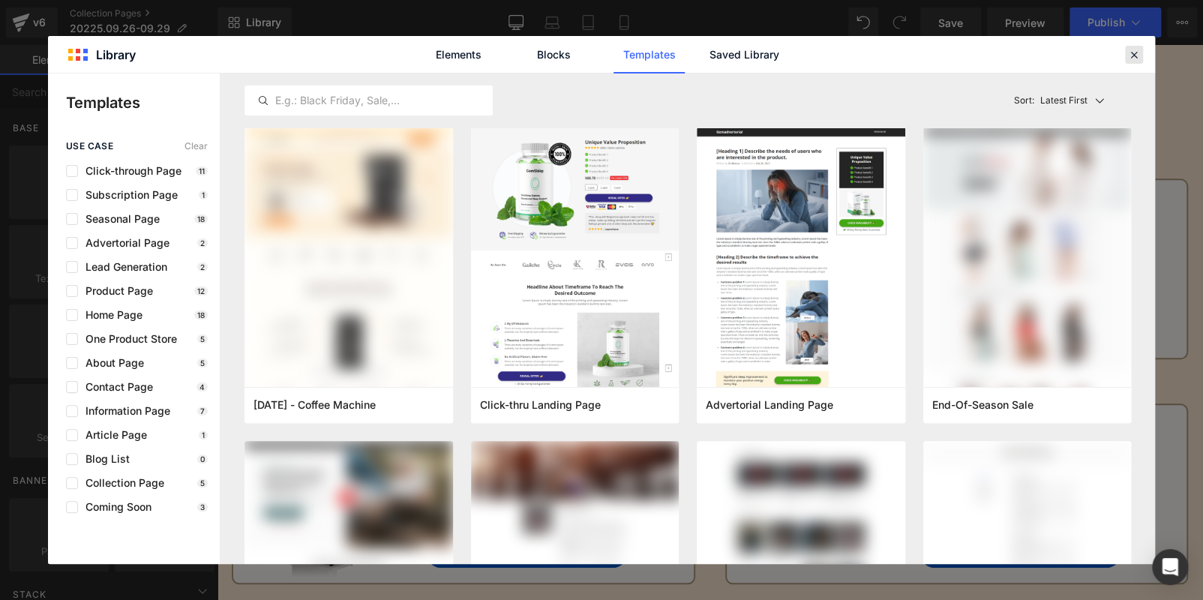
click at [1131, 55] on icon at bounding box center [1133, 54] width 13 height 13
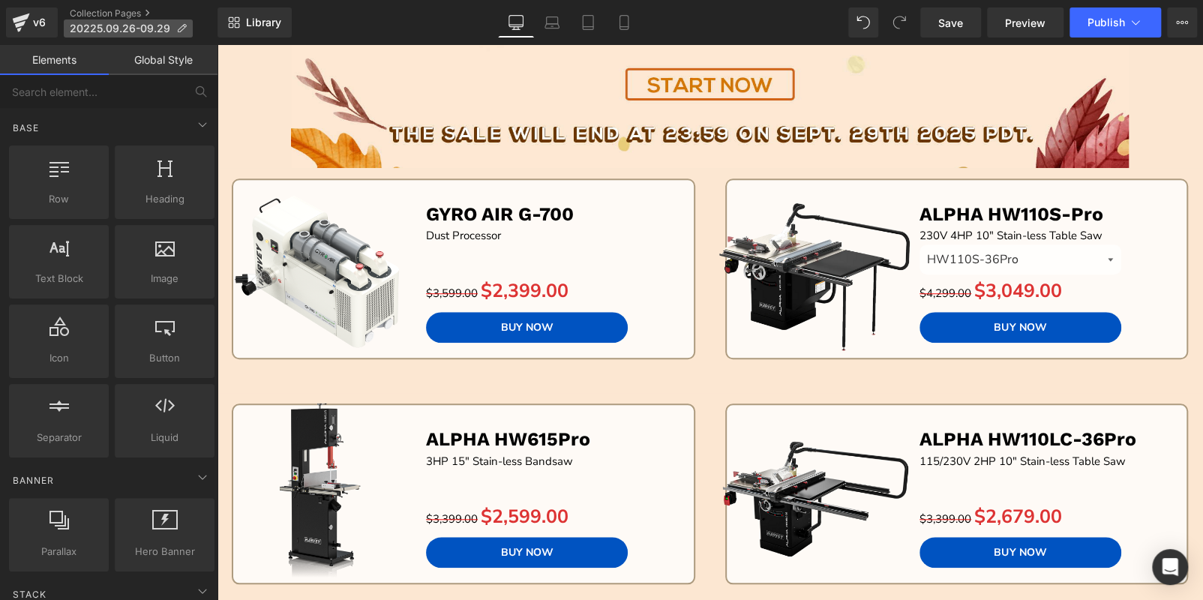
click at [130, 28] on span "20225.09.26-09.29" at bounding box center [120, 28] width 100 height 12
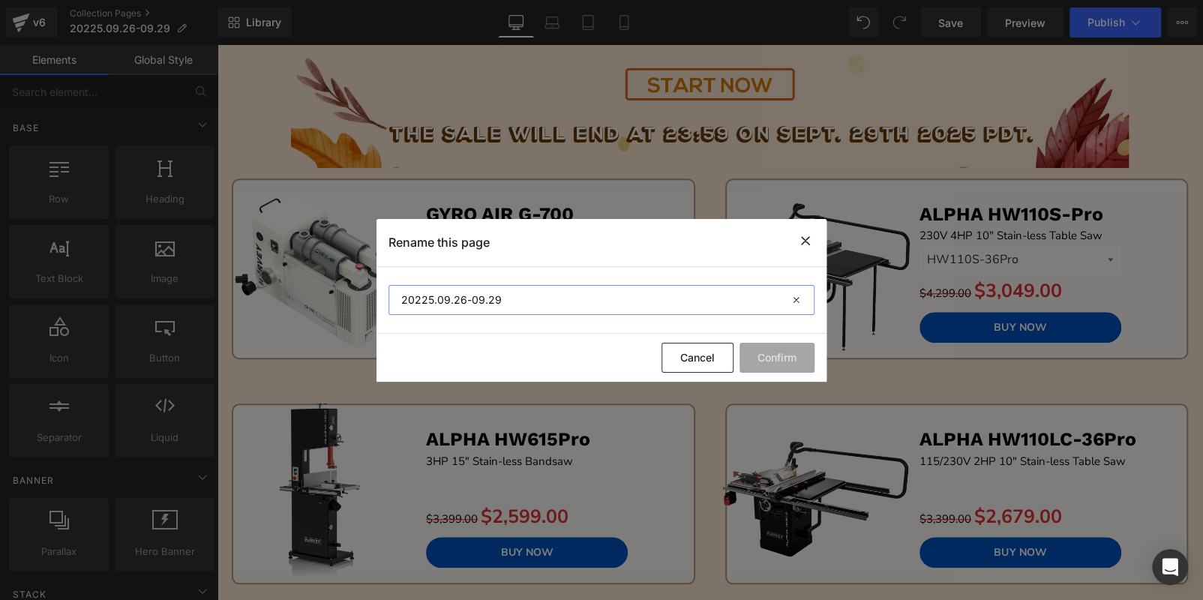
drag, startPoint x: 546, startPoint y: 292, endPoint x: 227, endPoint y: 280, distance: 318.8
click at [227, 280] on div "Rename this page 20225.09.26-09.29 Cancel Confirm" at bounding box center [601, 300] width 1203 height 600
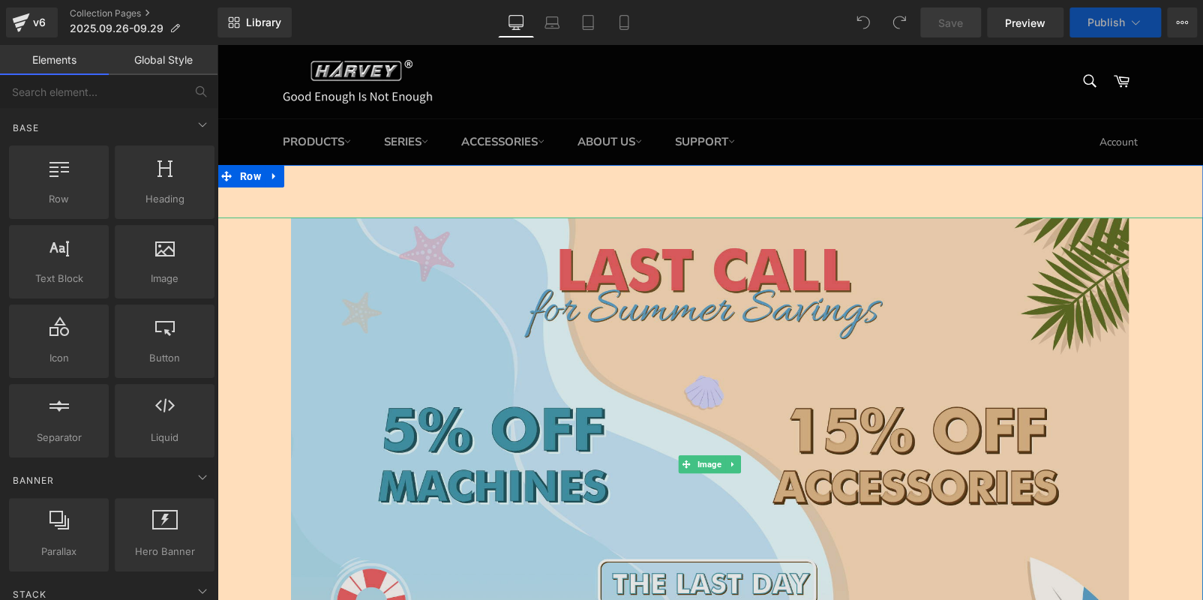
click at [588, 359] on img at bounding box center [710, 464] width 838 height 495
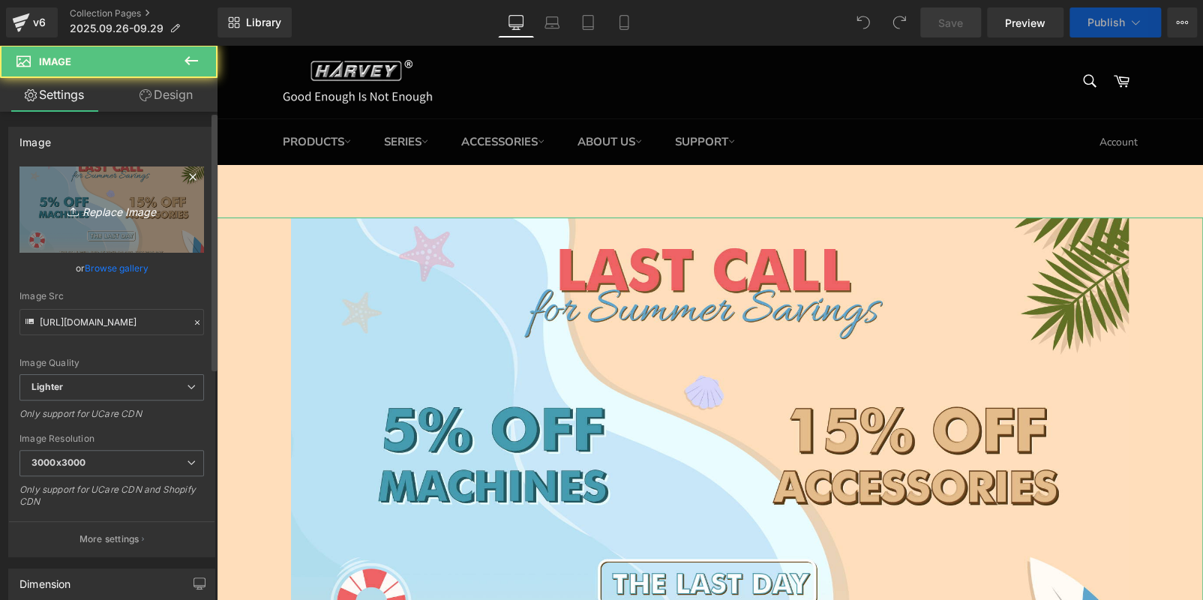
click at [136, 208] on icon "Replace Image" at bounding box center [112, 209] width 120 height 19
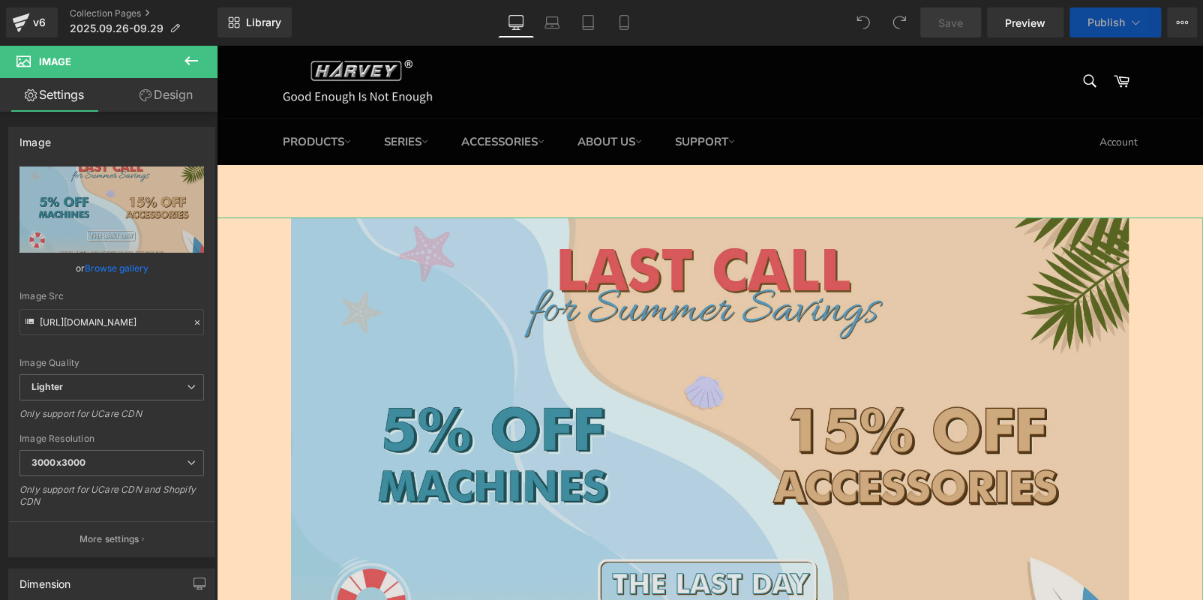
type input "C:\fakepath\BANNER (2).jpg"
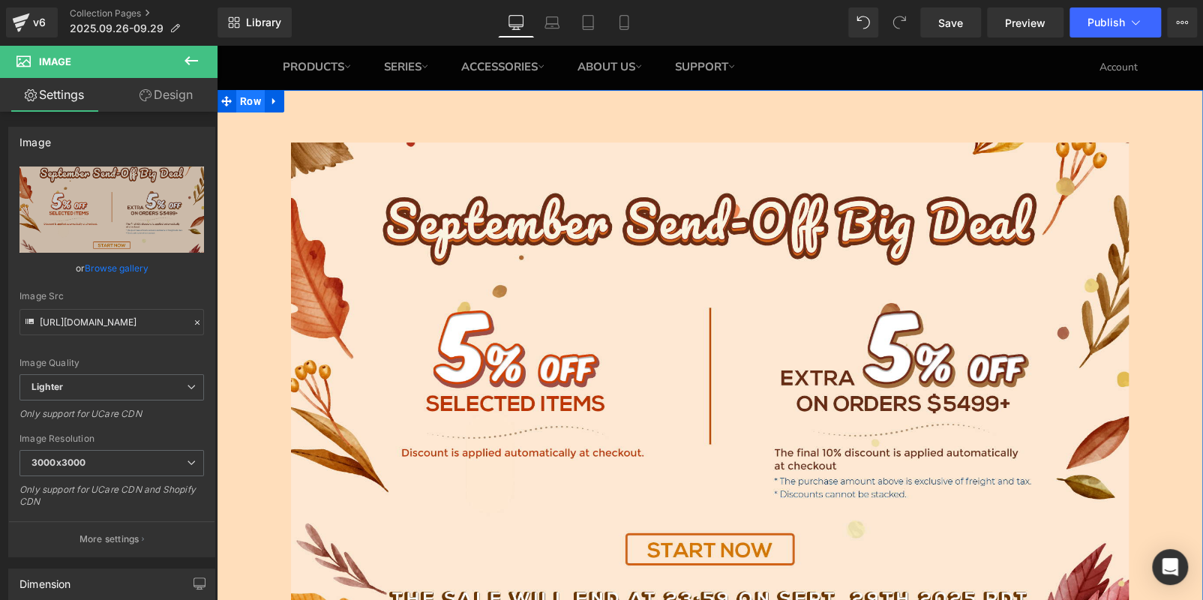
click at [241, 100] on span "Row" at bounding box center [250, 101] width 28 height 22
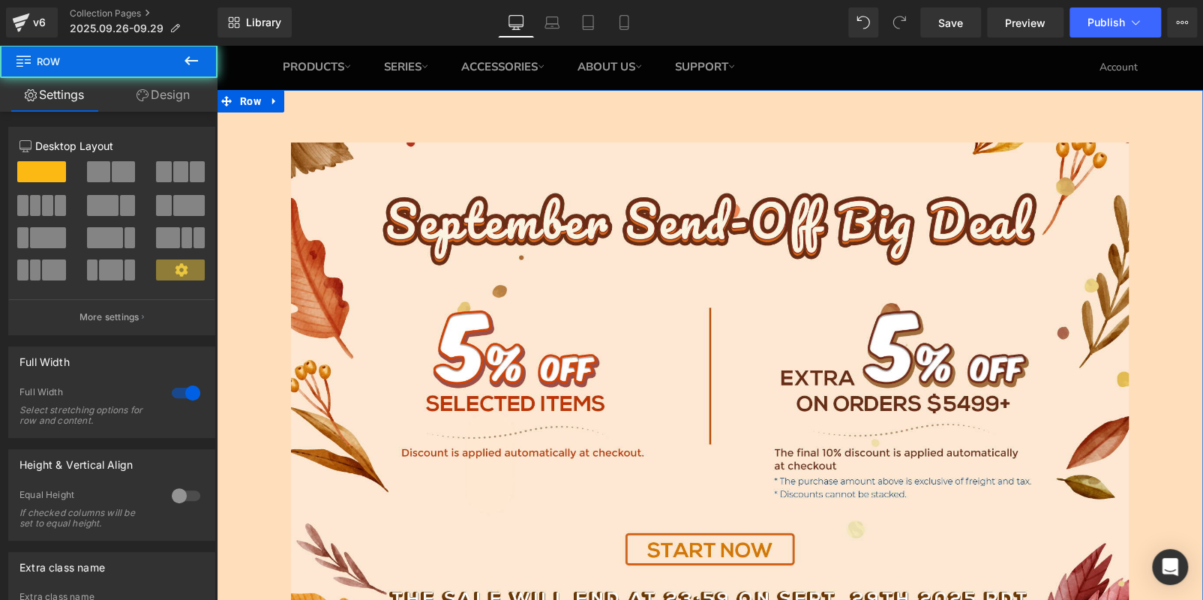
click at [144, 94] on icon at bounding box center [142, 95] width 12 height 12
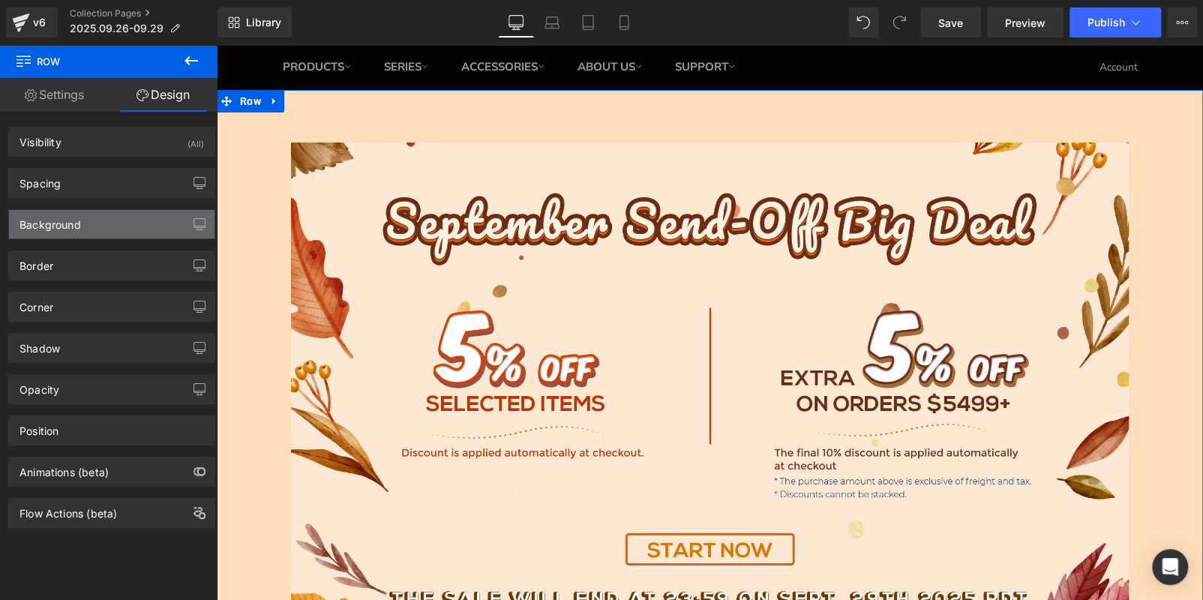
click at [50, 227] on div "Background" at bounding box center [49, 220] width 61 height 21
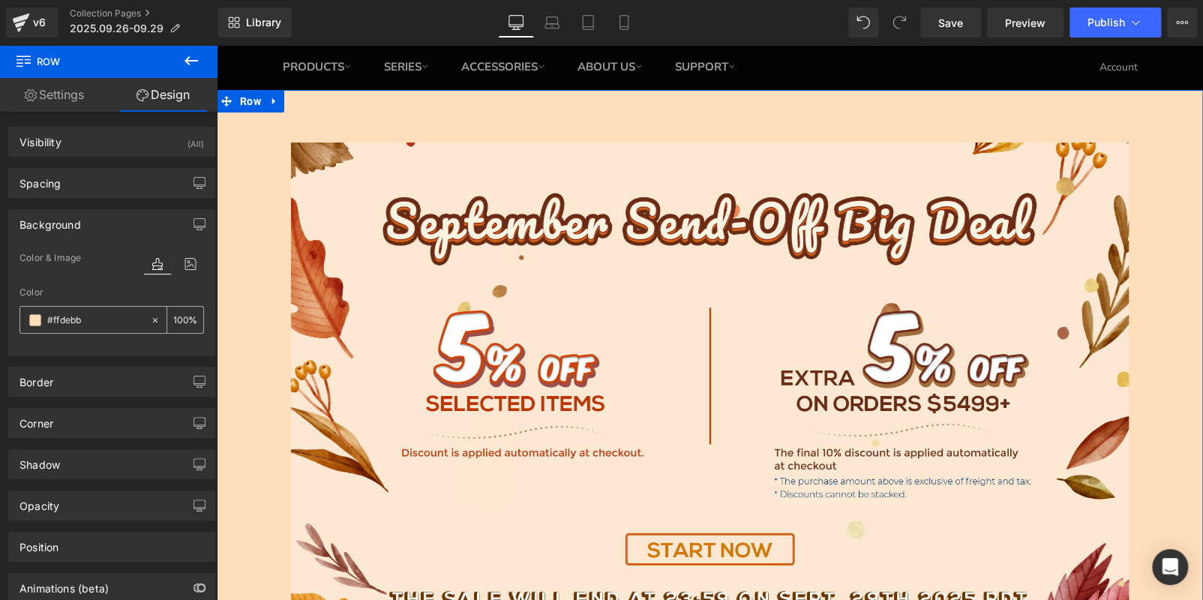
click at [94, 312] on input "#ffdebb" at bounding box center [95, 320] width 96 height 16
paste input "FCE7D2"
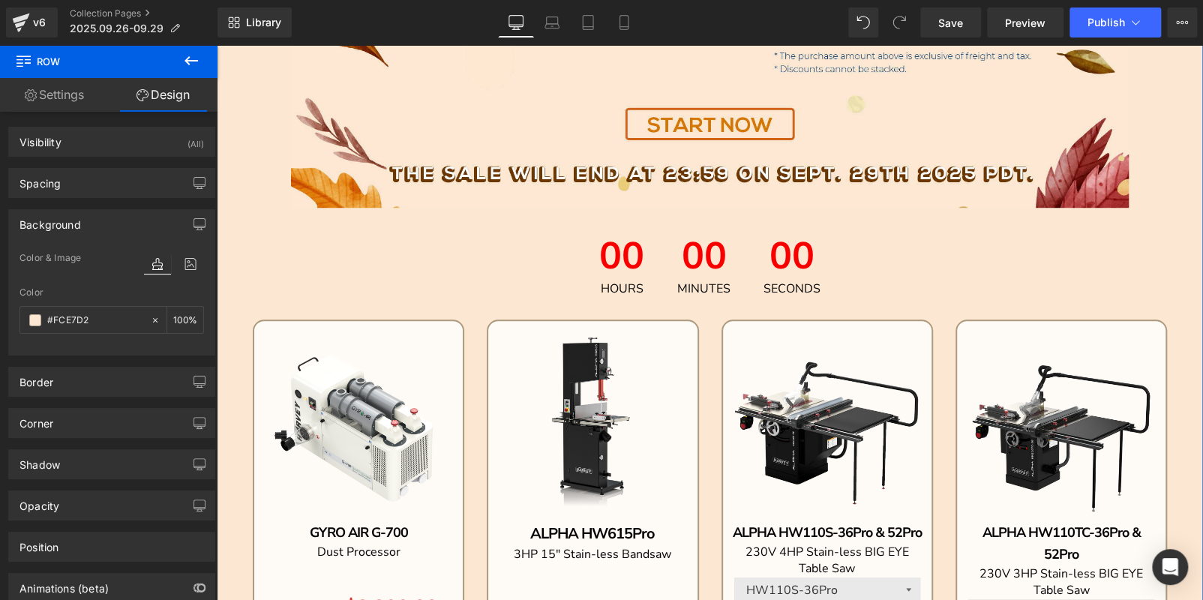
scroll to position [525, 0]
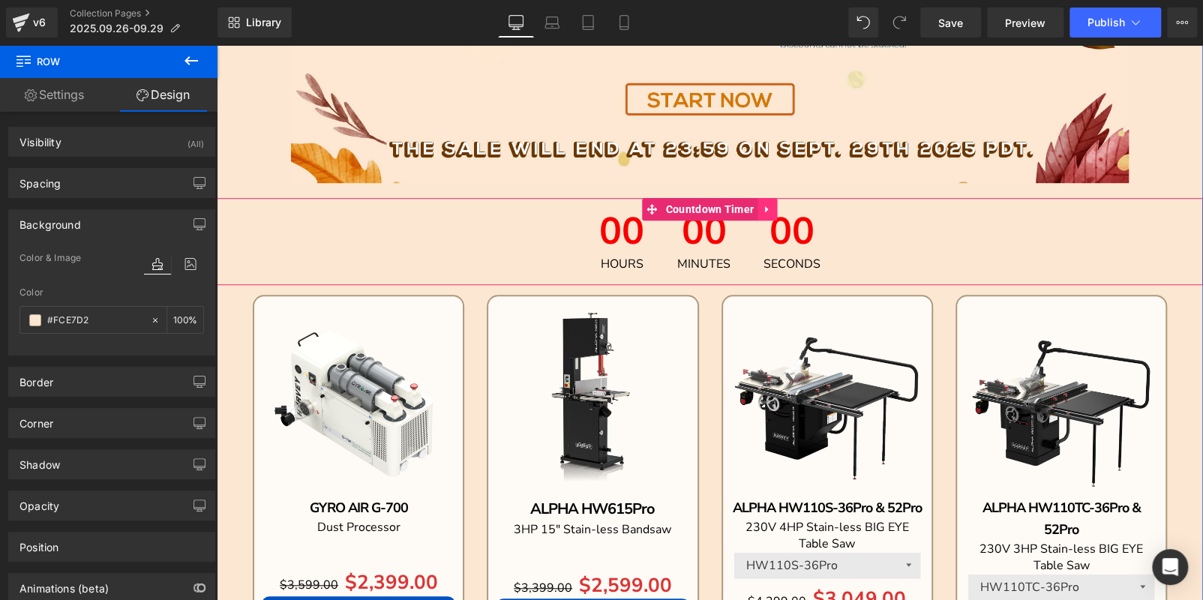
type input "#FCE7D2"
click at [765, 205] on icon at bounding box center [767, 208] width 10 height 11
click at [774, 209] on icon at bounding box center [776, 209] width 10 height 10
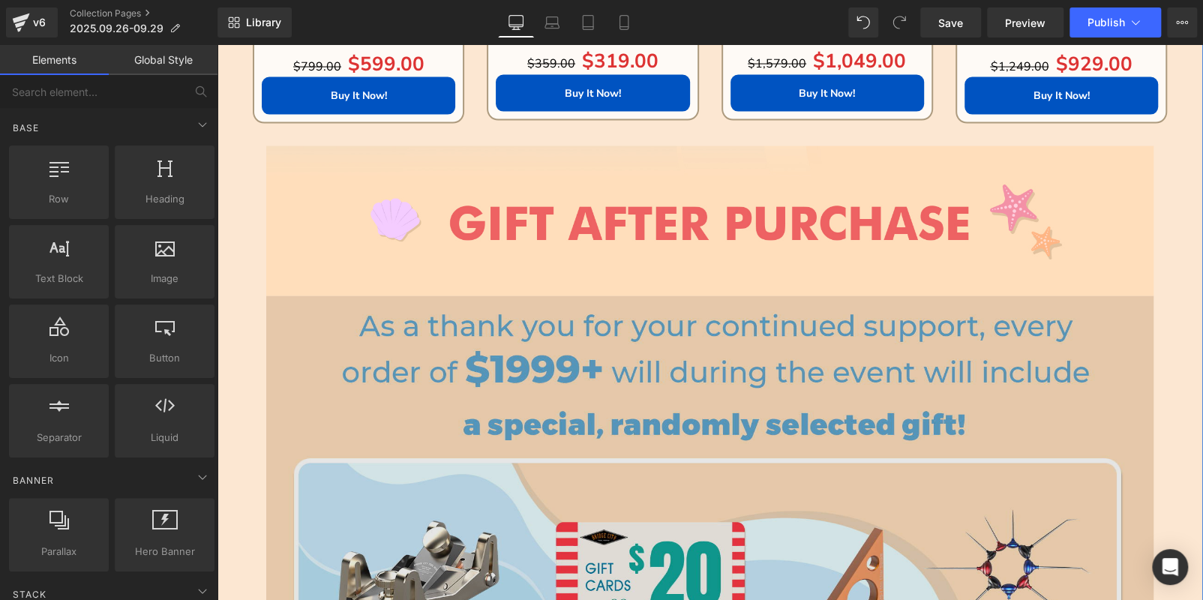
scroll to position [1799, 0]
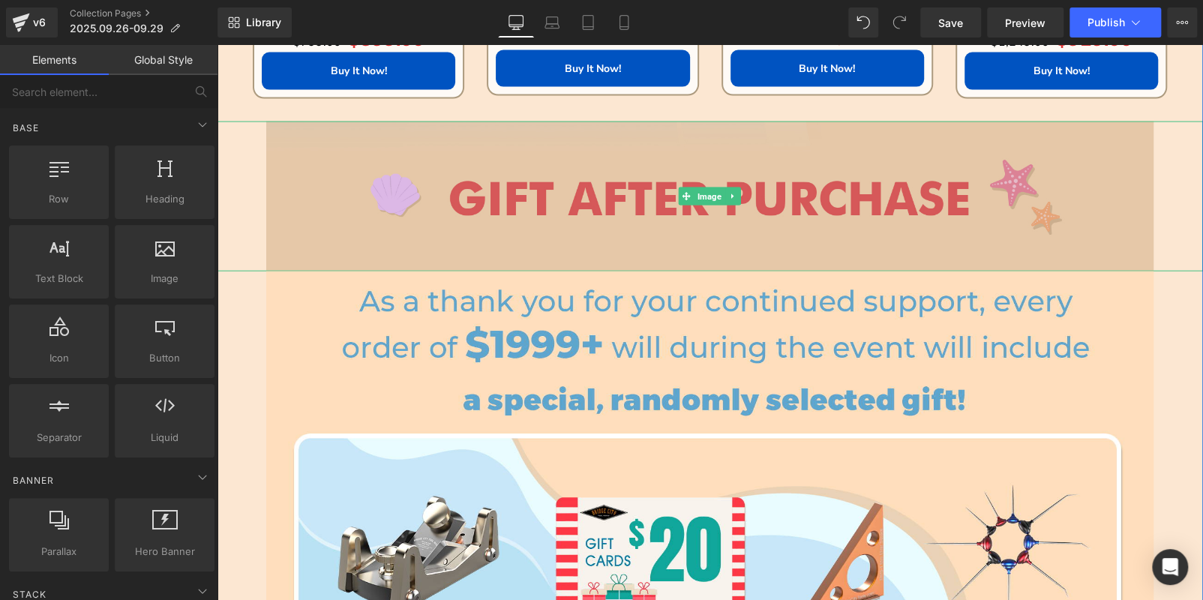
click at [590, 239] on img at bounding box center [710, 196] width 888 height 151
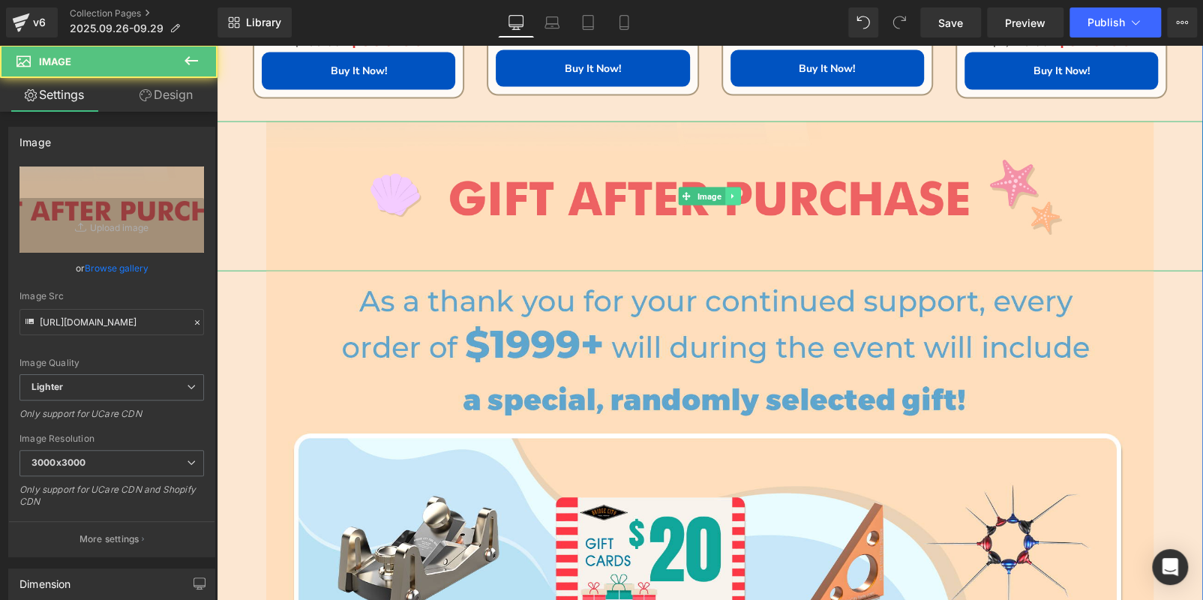
click at [729, 198] on icon at bounding box center [733, 196] width 8 height 9
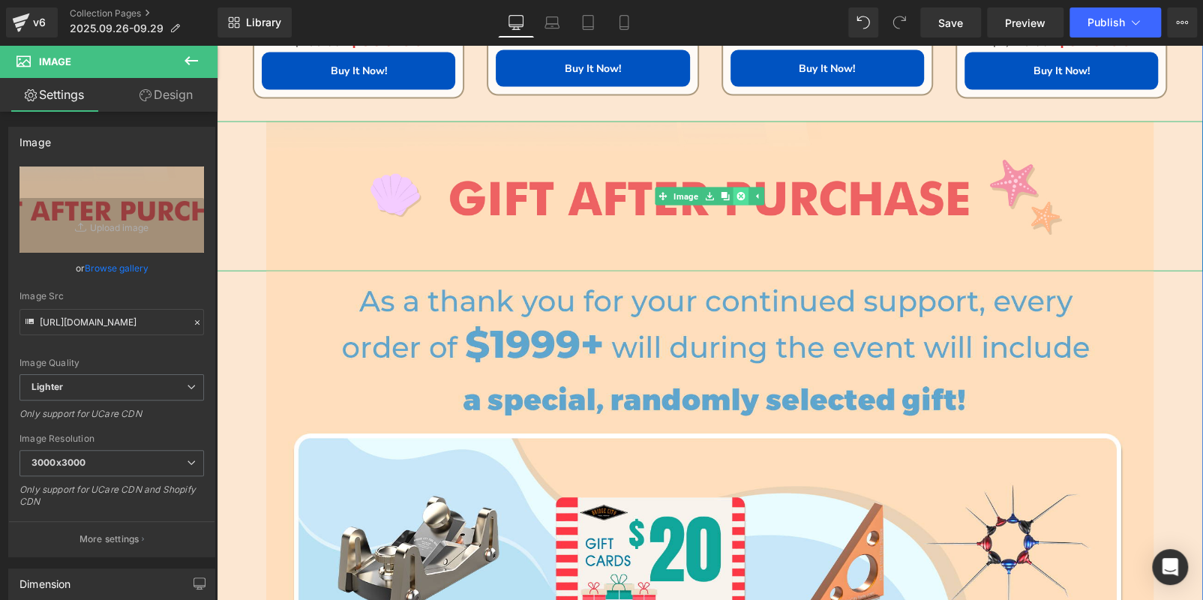
click at [736, 198] on icon at bounding box center [740, 196] width 8 height 8
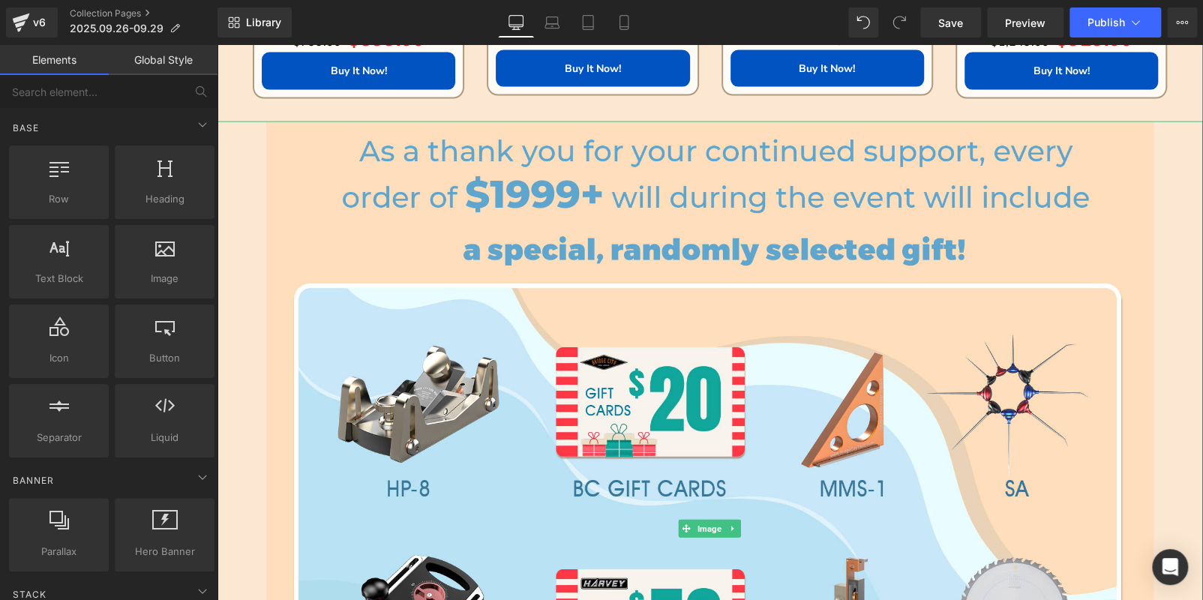
click at [732, 198] on img at bounding box center [710, 528] width 888 height 815
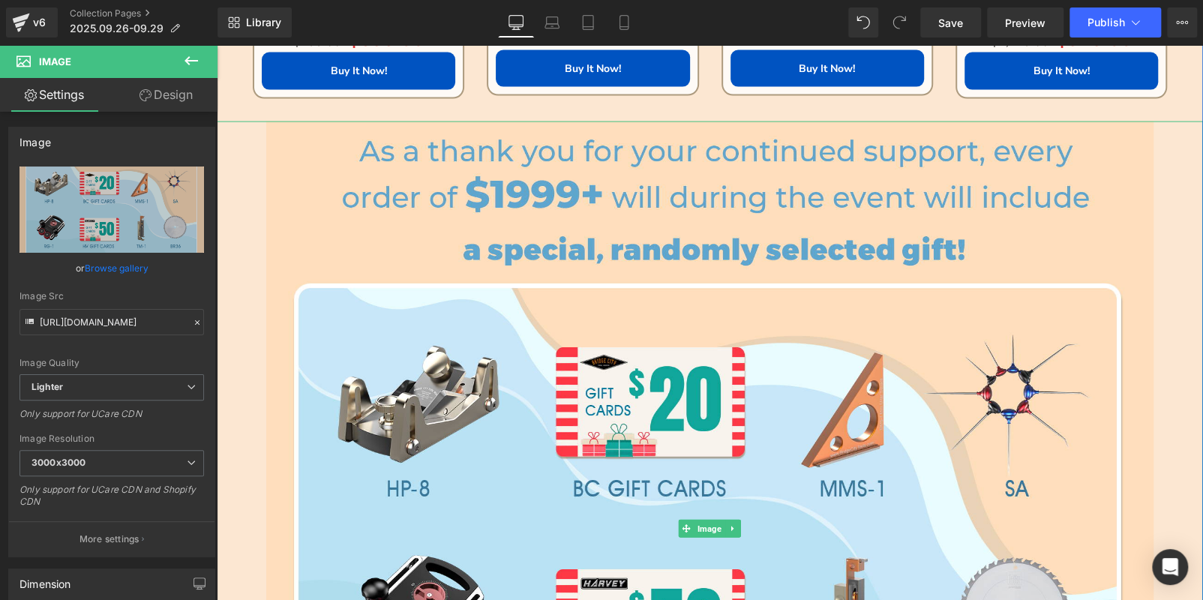
click at [731, 528] on icon at bounding box center [732, 528] width 2 height 5
click at [736, 525] on icon at bounding box center [740, 529] width 8 height 8
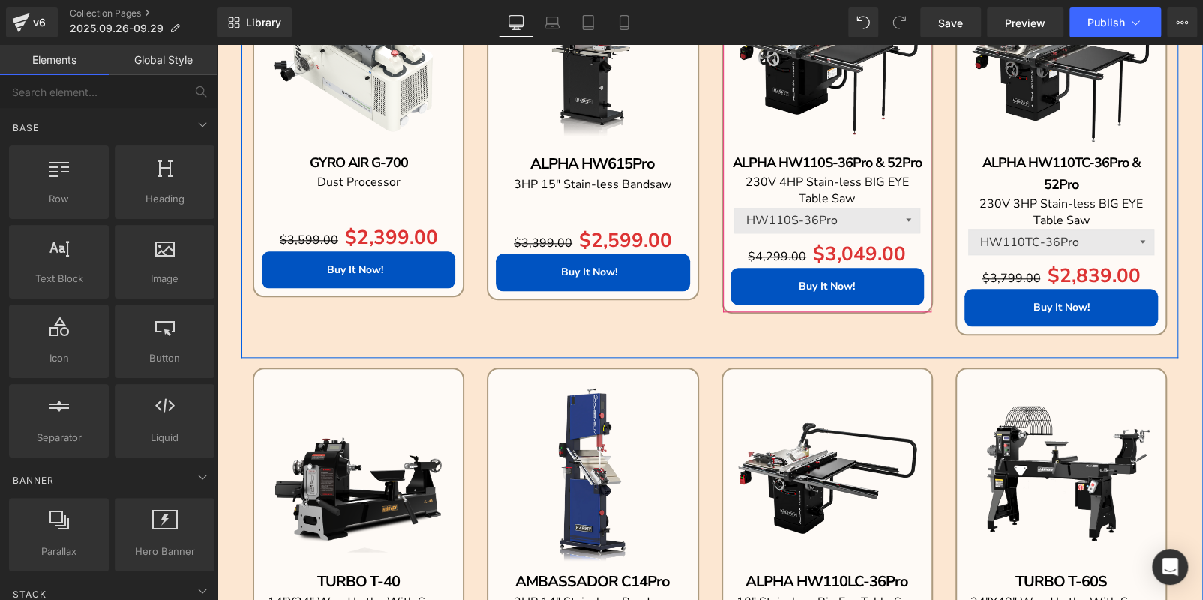
scroll to position [674, 0]
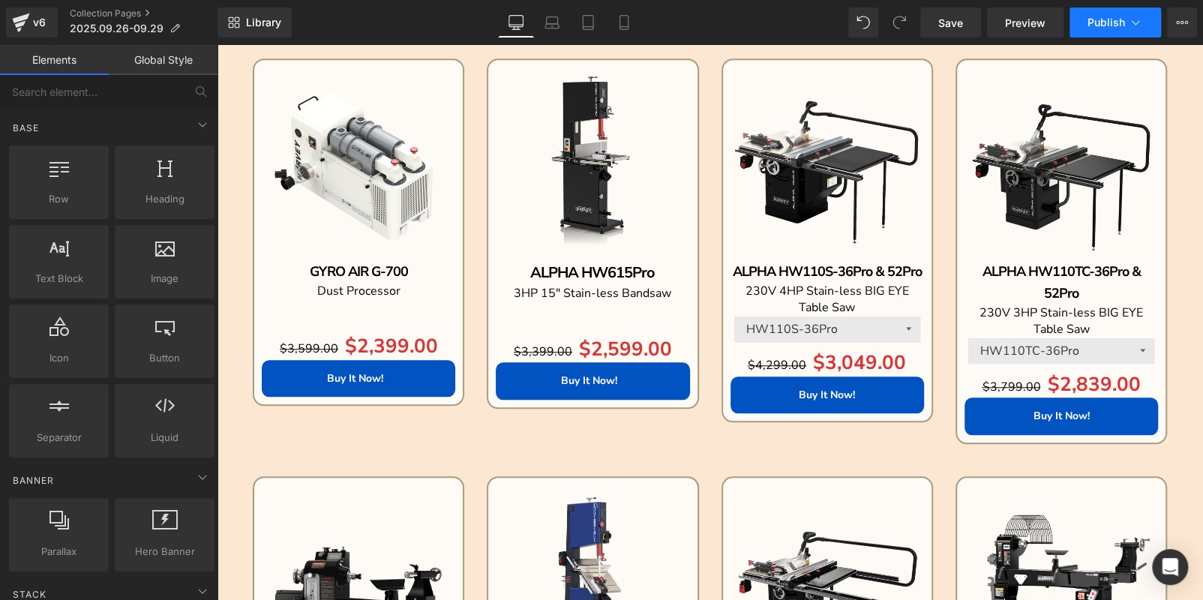
click at [1083, 27] on button "Publish" at bounding box center [1114, 22] width 91 height 30
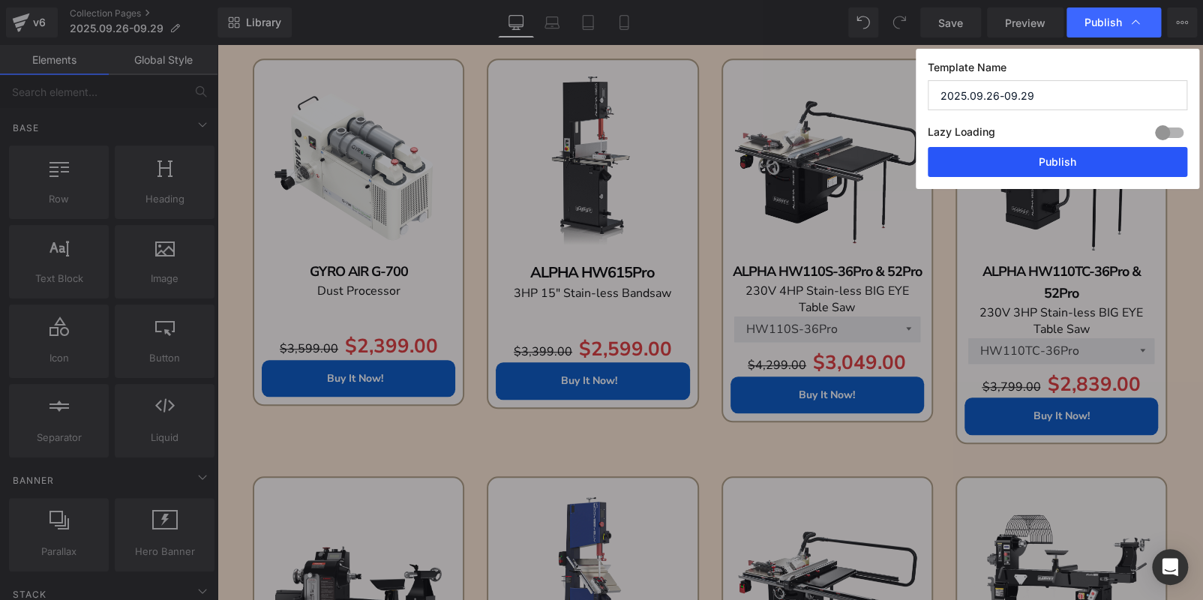
click at [1047, 165] on button "Publish" at bounding box center [1056, 162] width 259 height 30
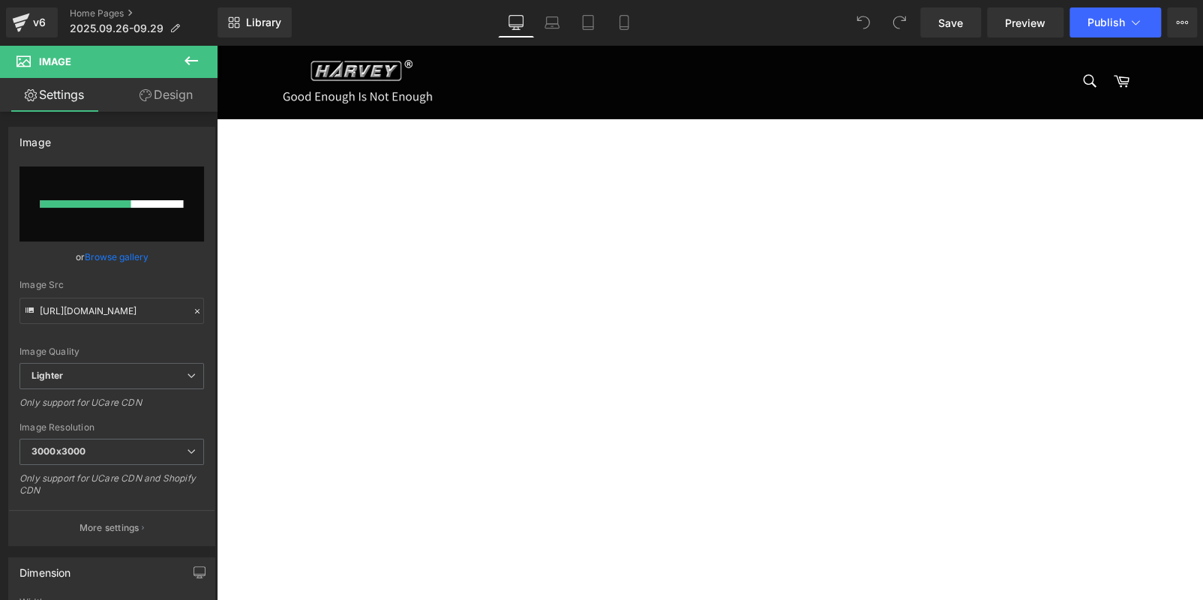
scroll to position [599, 0]
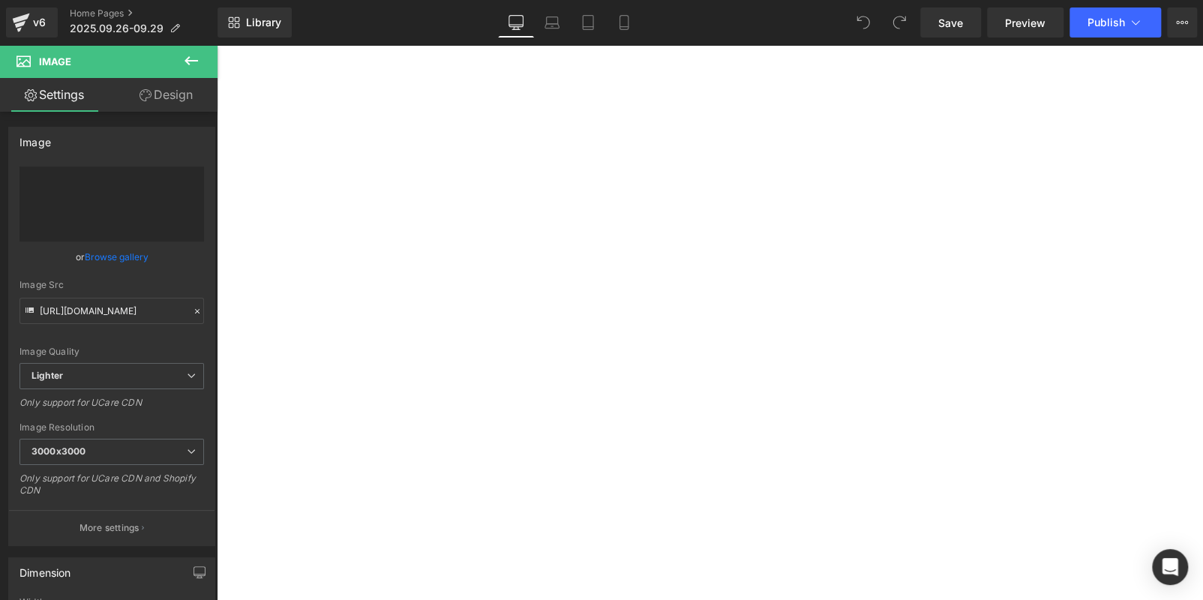
type input "[URL][DOMAIN_NAME]"
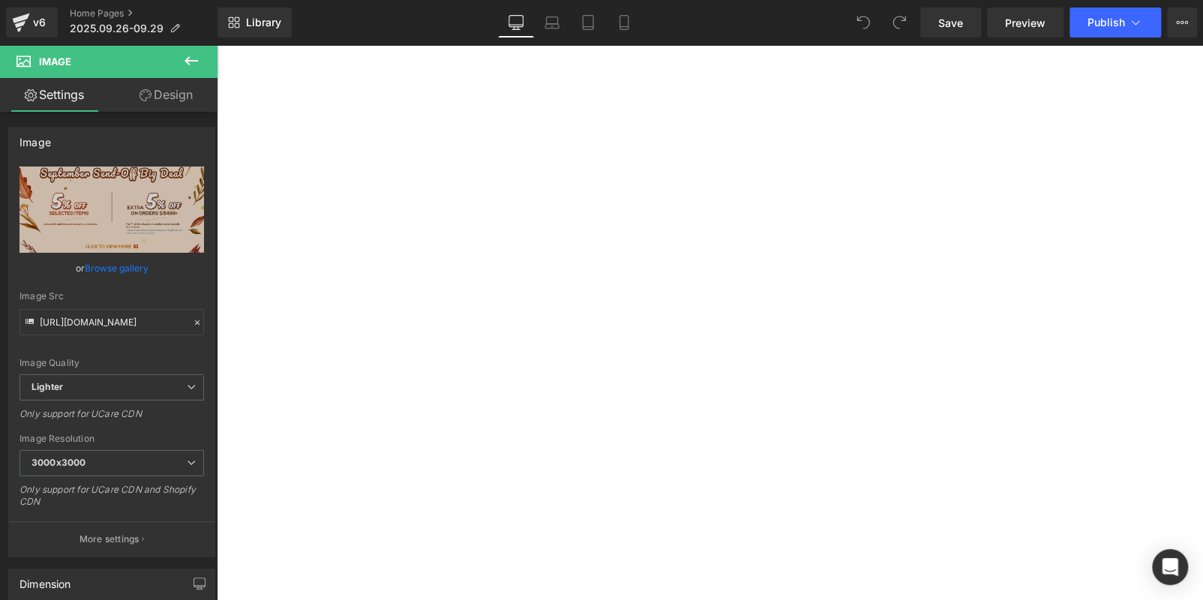
scroll to position [0, 0]
click at [1091, 25] on span "Publish" at bounding box center [1105, 22] width 37 height 12
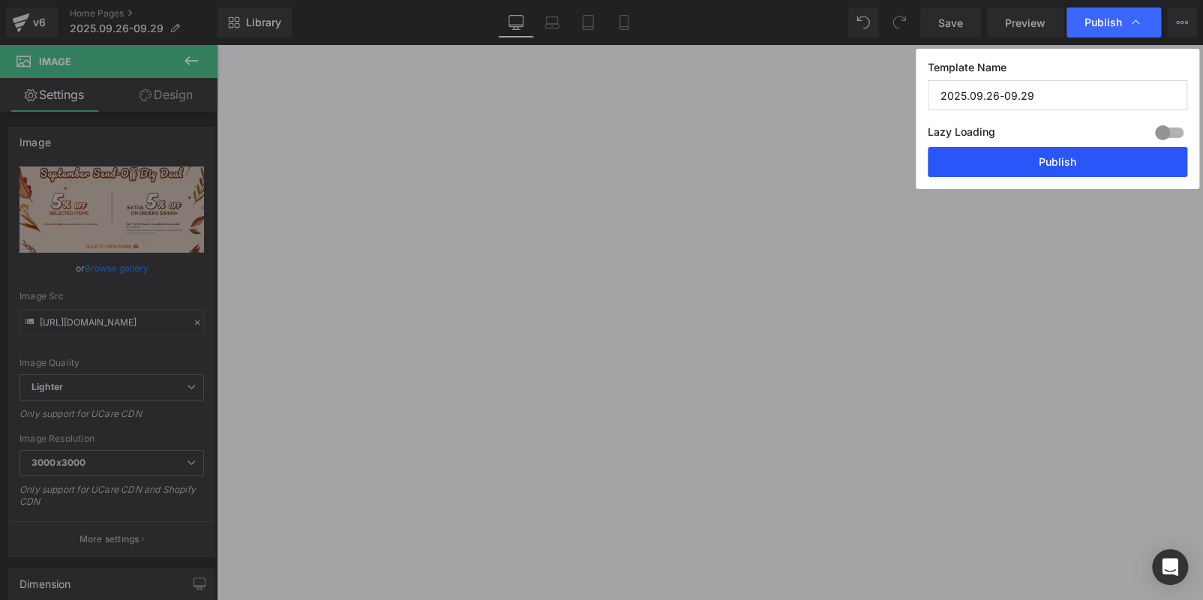
click at [969, 169] on button "Publish" at bounding box center [1056, 162] width 259 height 30
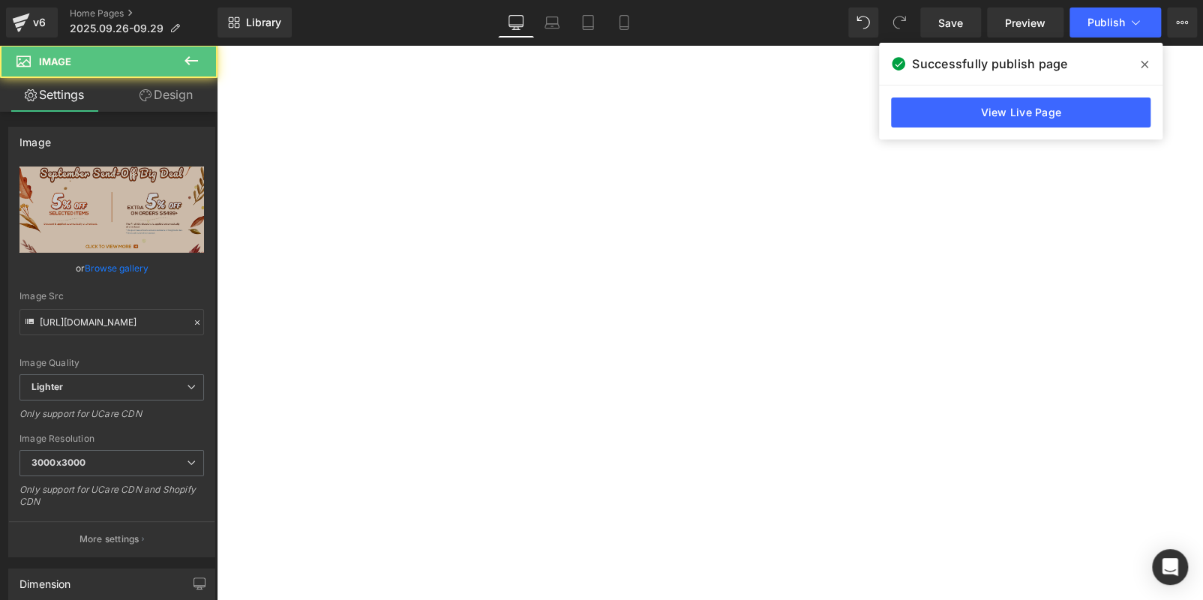
drag, startPoint x: 647, startPoint y: 169, endPoint x: 866, endPoint y: 52, distance: 247.8
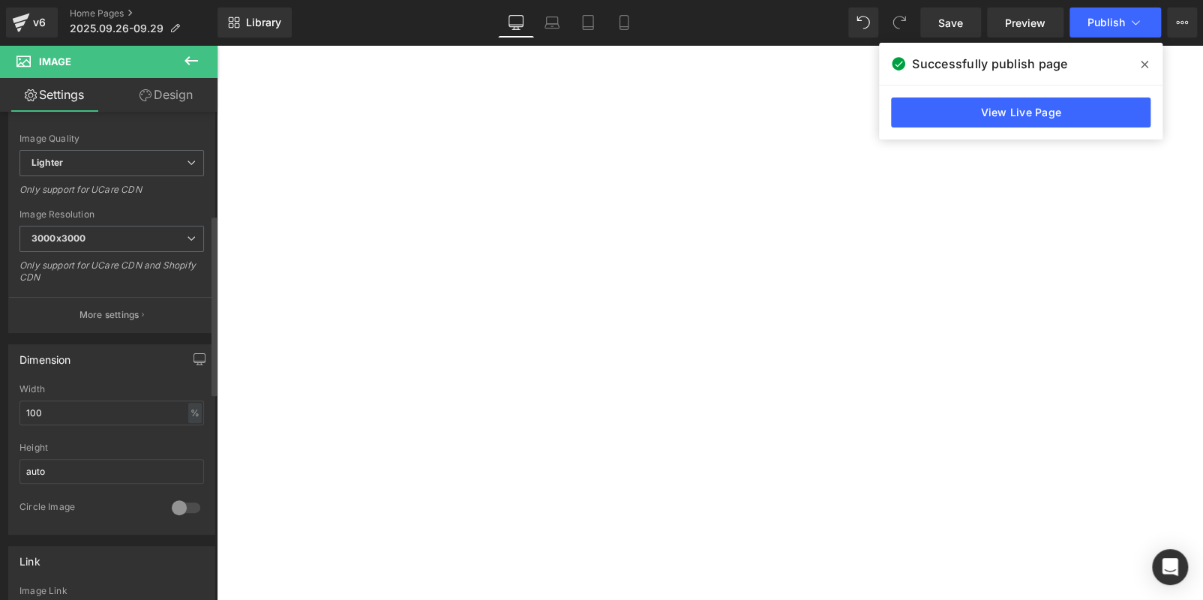
scroll to position [375, 0]
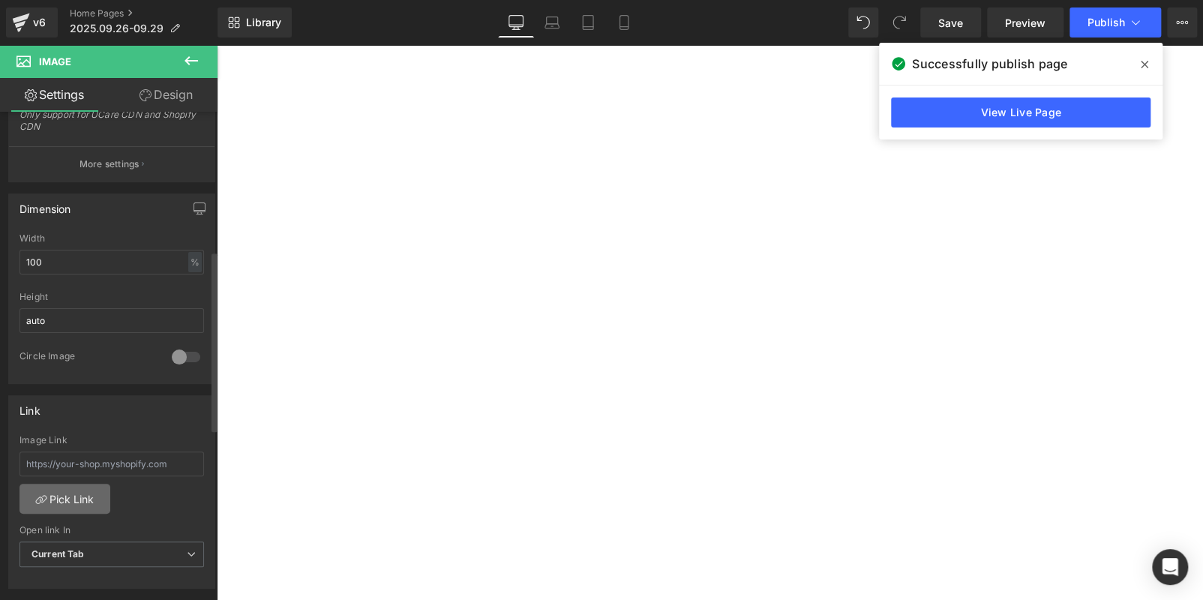
click at [67, 500] on link "Pick Link" at bounding box center [64, 499] width 91 height 30
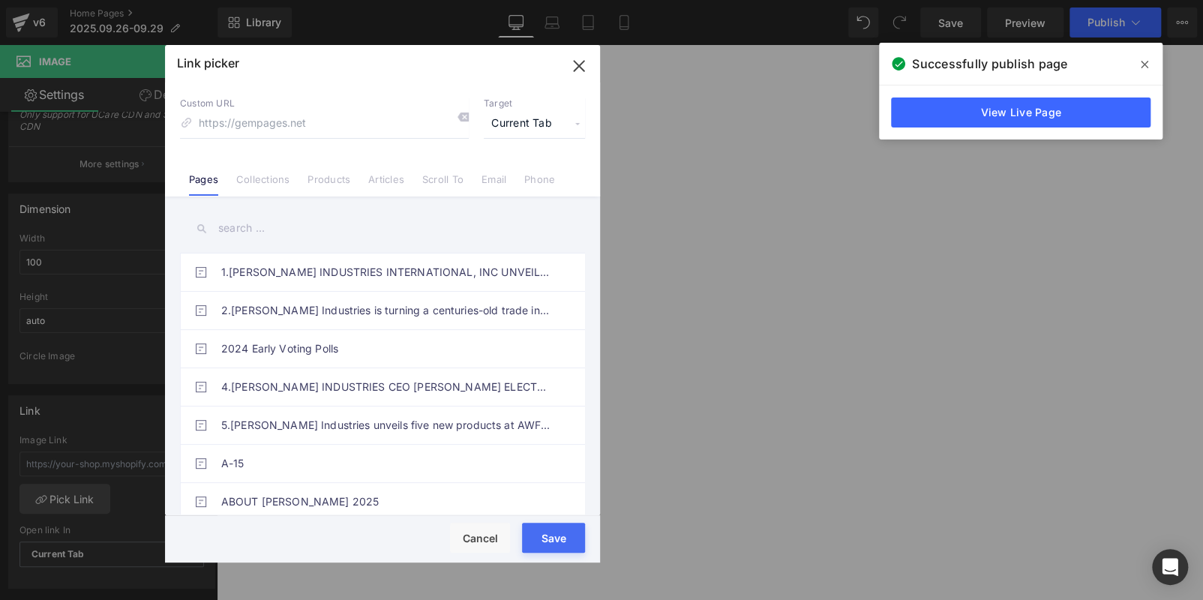
click at [261, 172] on li "Collections" at bounding box center [262, 173] width 71 height 26
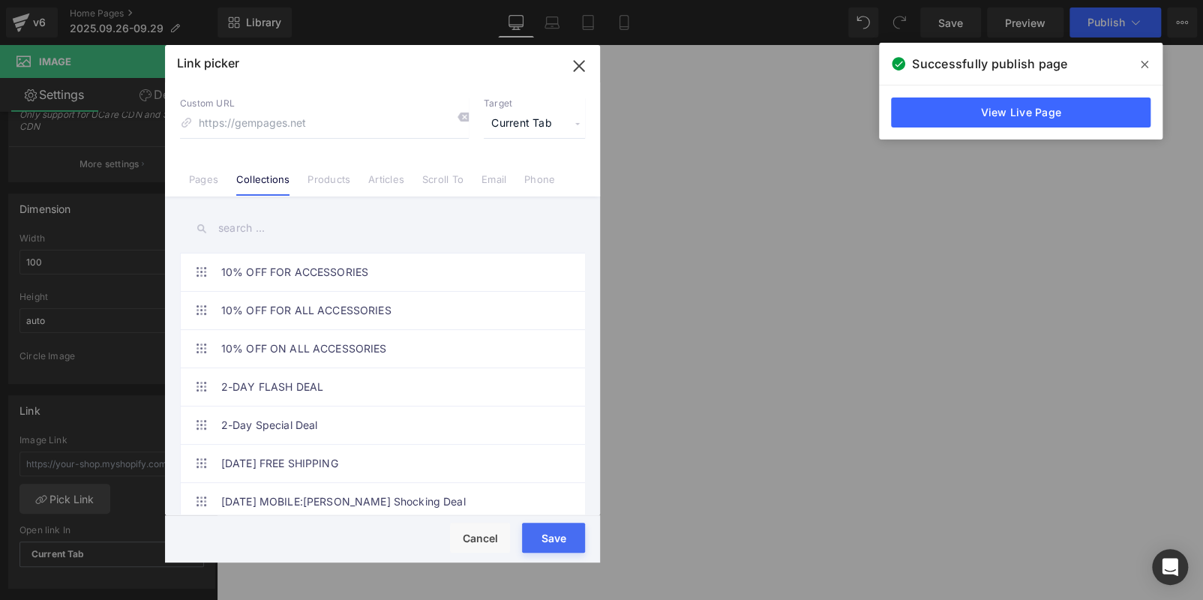
click at [261, 229] on input "text" at bounding box center [382, 228] width 405 height 34
paste input "September Send-Off Big Deal"
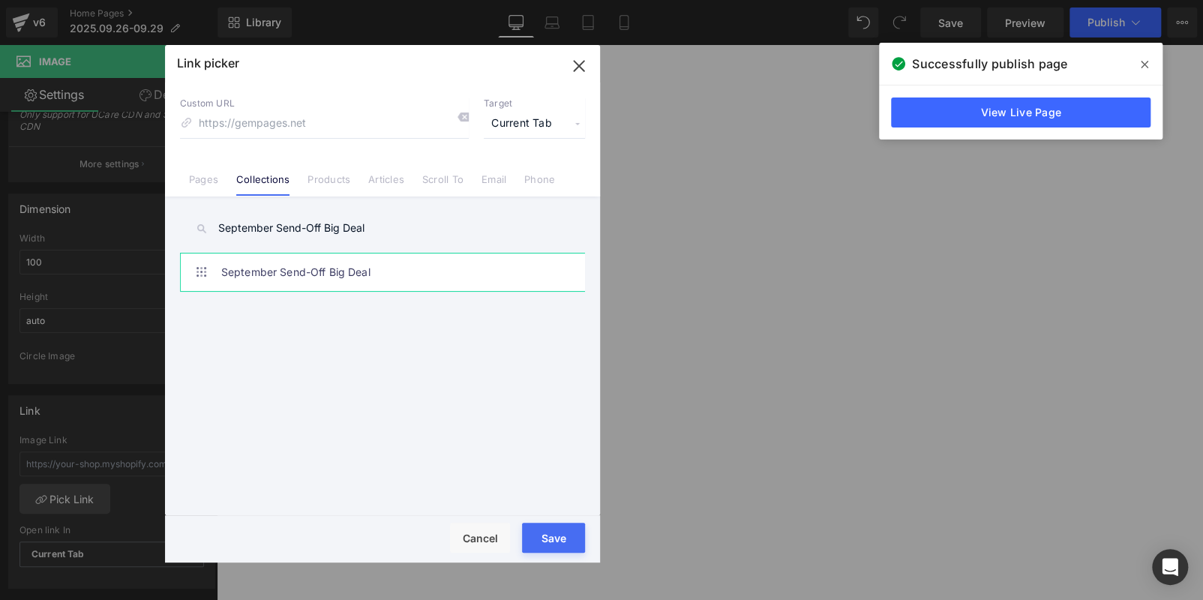
type input "September Send-Off Big Deal"
click at [310, 263] on link "September Send-Off Big Deal" at bounding box center [386, 271] width 330 height 37
type input "/collections/september-send-off-big-deal"
click at [548, 530] on button "Save" at bounding box center [553, 538] width 63 height 30
type input "/collections/september-send-off-big-deal"
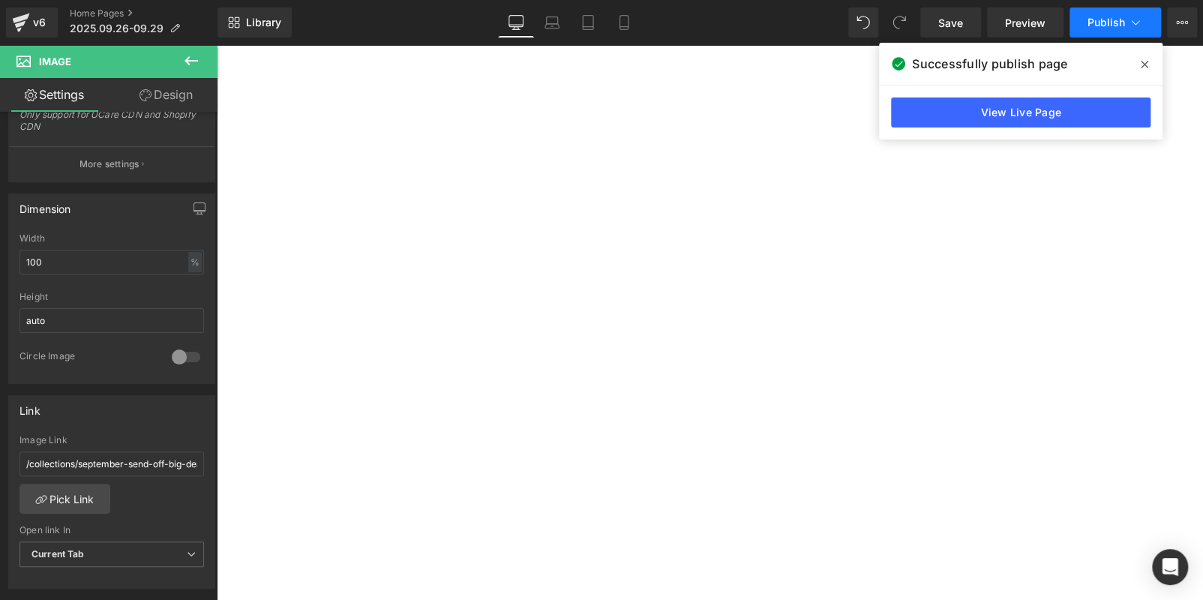
click at [1106, 24] on span "Publish" at bounding box center [1105, 22] width 37 height 12
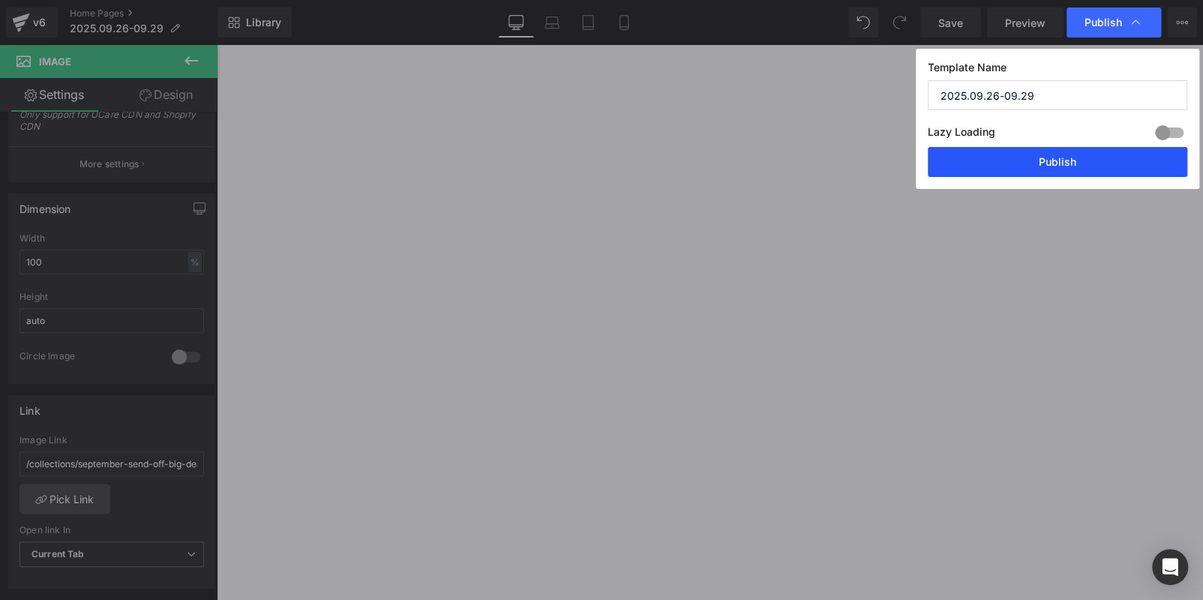
drag, startPoint x: 1101, startPoint y: 163, endPoint x: 737, endPoint y: 94, distance: 370.2
click at [1101, 163] on button "Publish" at bounding box center [1056, 162] width 259 height 30
